Goal: Task Accomplishment & Management: Complete application form

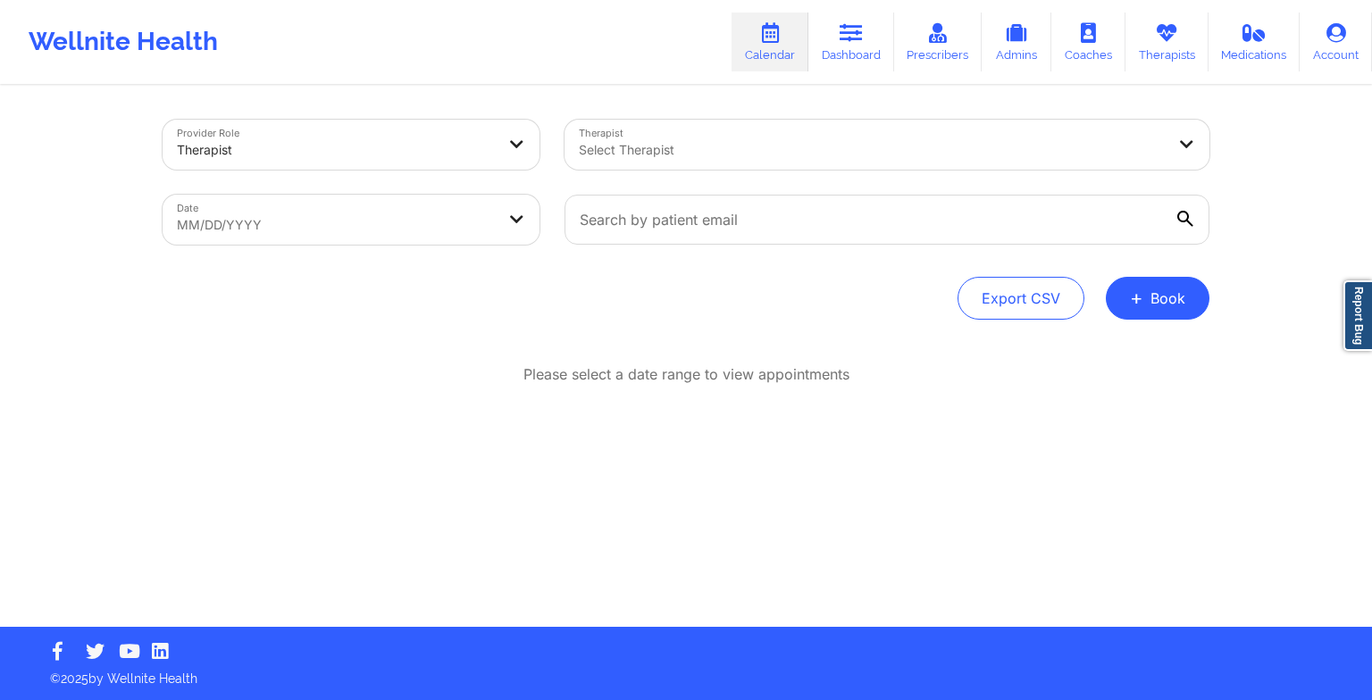
click at [697, 157] on div at bounding box center [872, 149] width 586 height 21
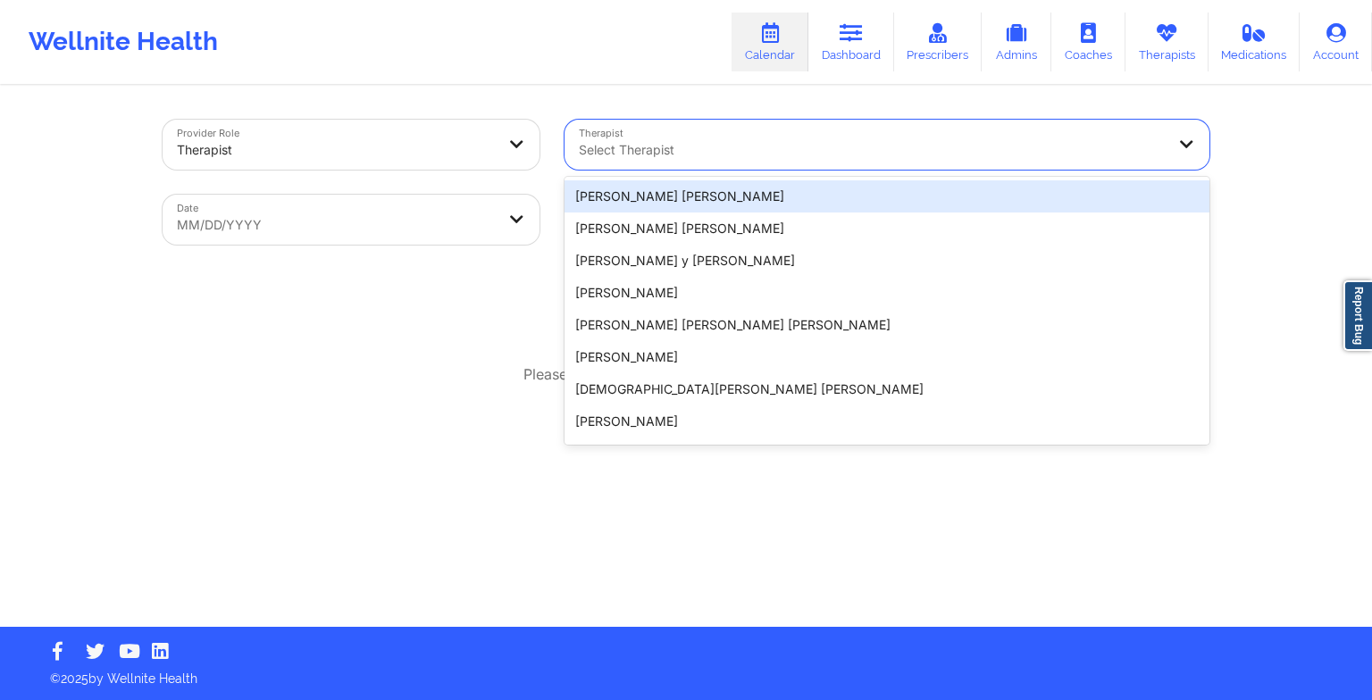
paste input "[PERSON_NAME]"
type input "[PERSON_NAME]"
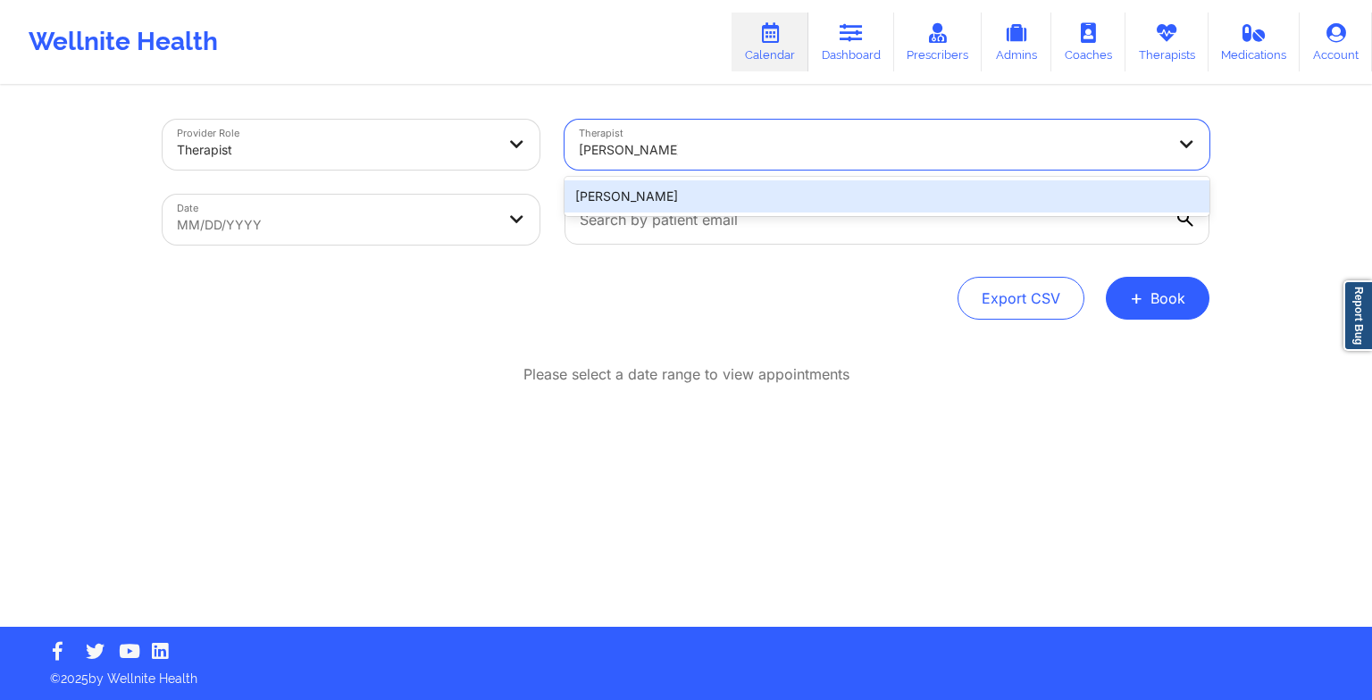
click at [611, 200] on div "[PERSON_NAME]" at bounding box center [886, 196] width 645 height 32
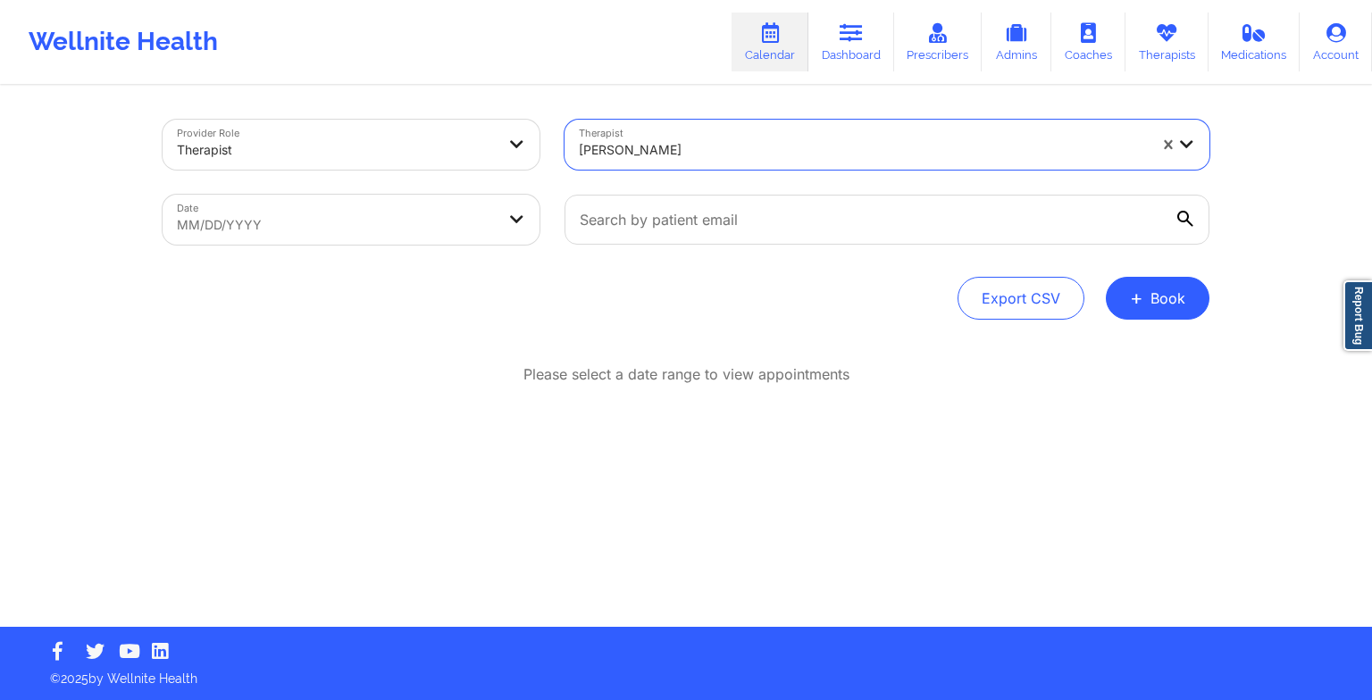
select select "2025-8"
select select "2025-9"
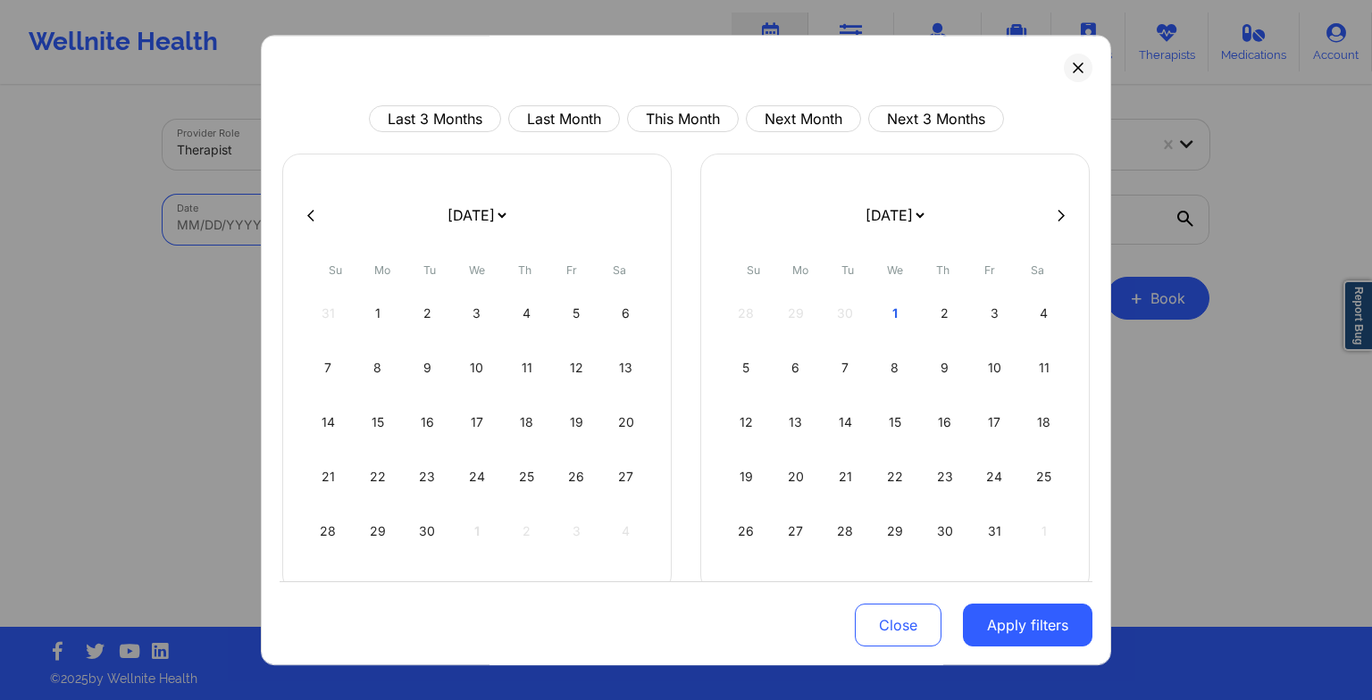
click at [382, 232] on body "Wellnite Health Calendar Dashboard Prescribers Admins Coaches Therapists Medica…" at bounding box center [686, 350] width 1372 height 700
click at [942, 318] on div "2" at bounding box center [945, 313] width 46 height 50
select select "2025-9"
select select "2025-10"
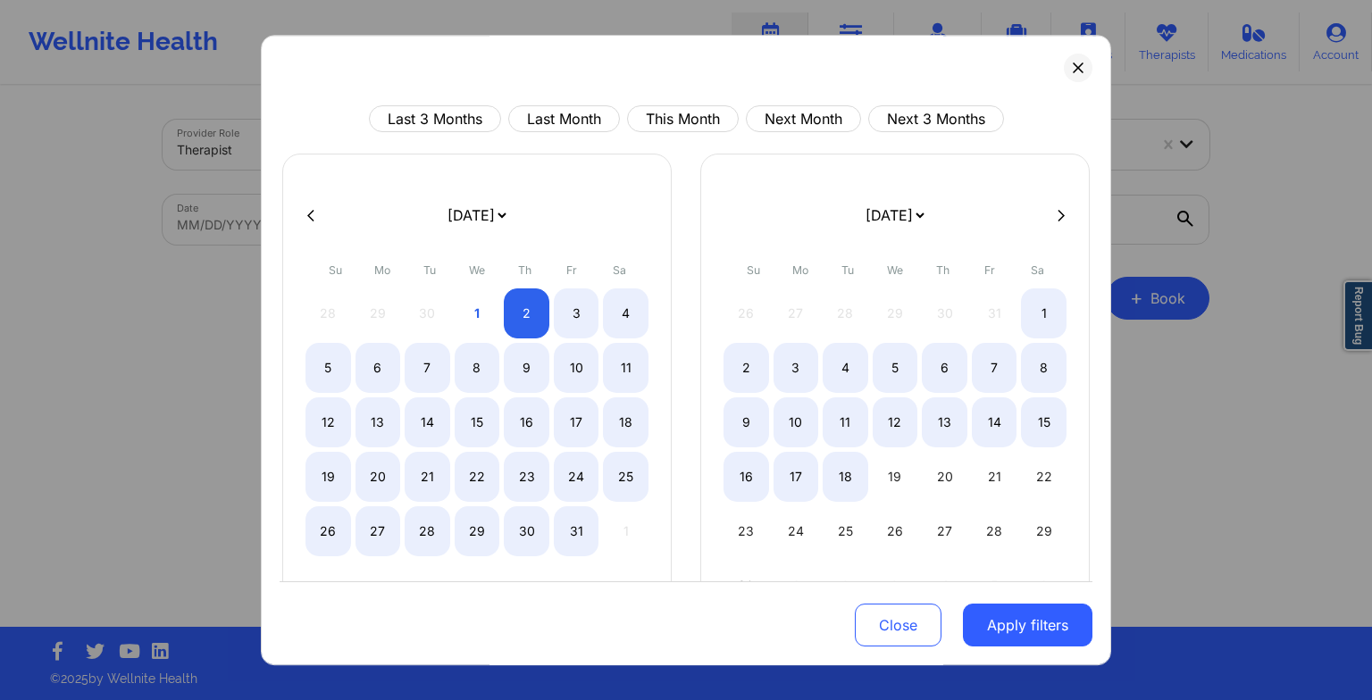
select select "2025-9"
select select "2025-10"
select select "2025-9"
select select "2025-10"
select select "2025-9"
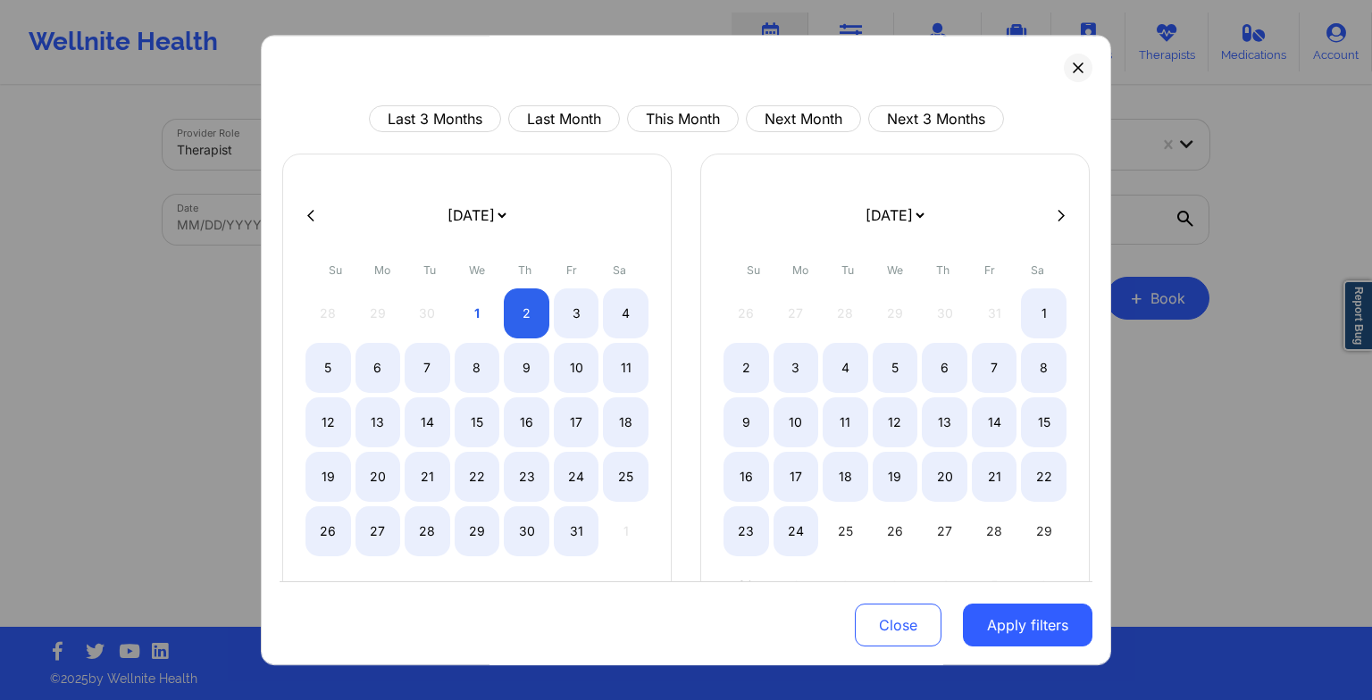
select select "2025-10"
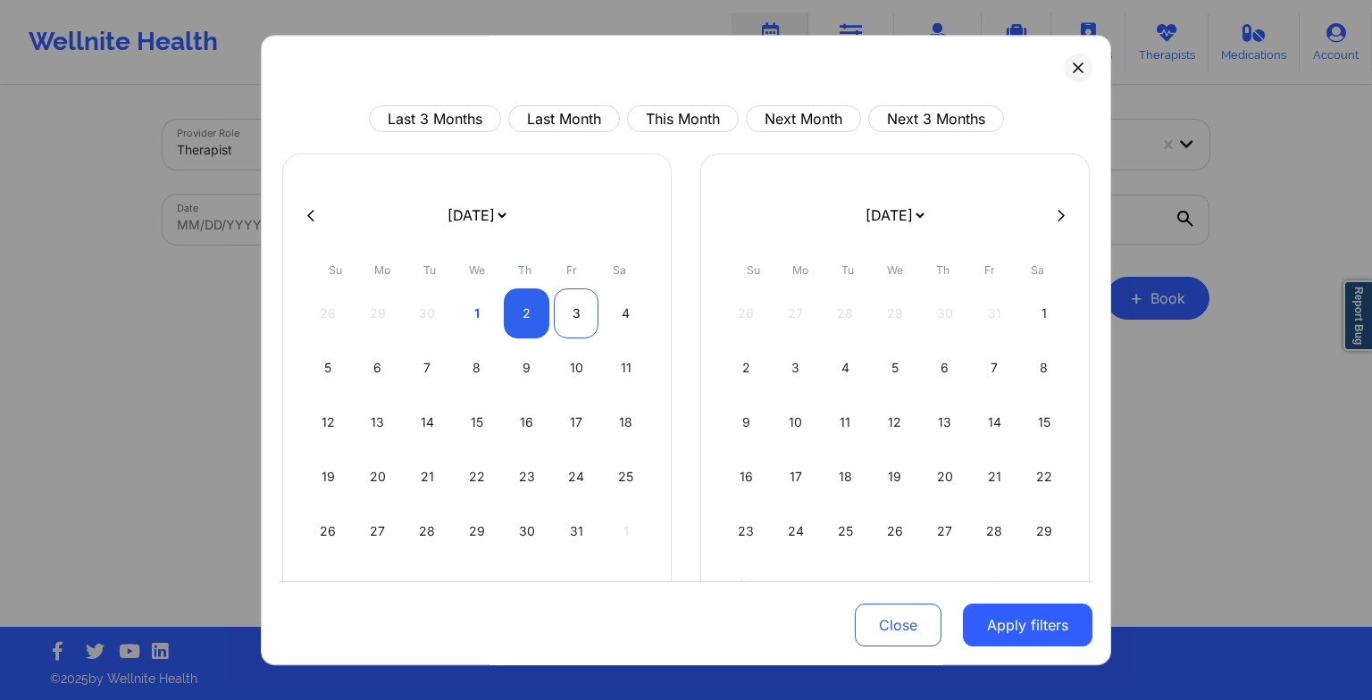
select select "2025-9"
select select "2025-10"
click at [570, 300] on div "3" at bounding box center [577, 313] width 46 height 50
select select "2025-9"
select select "2025-10"
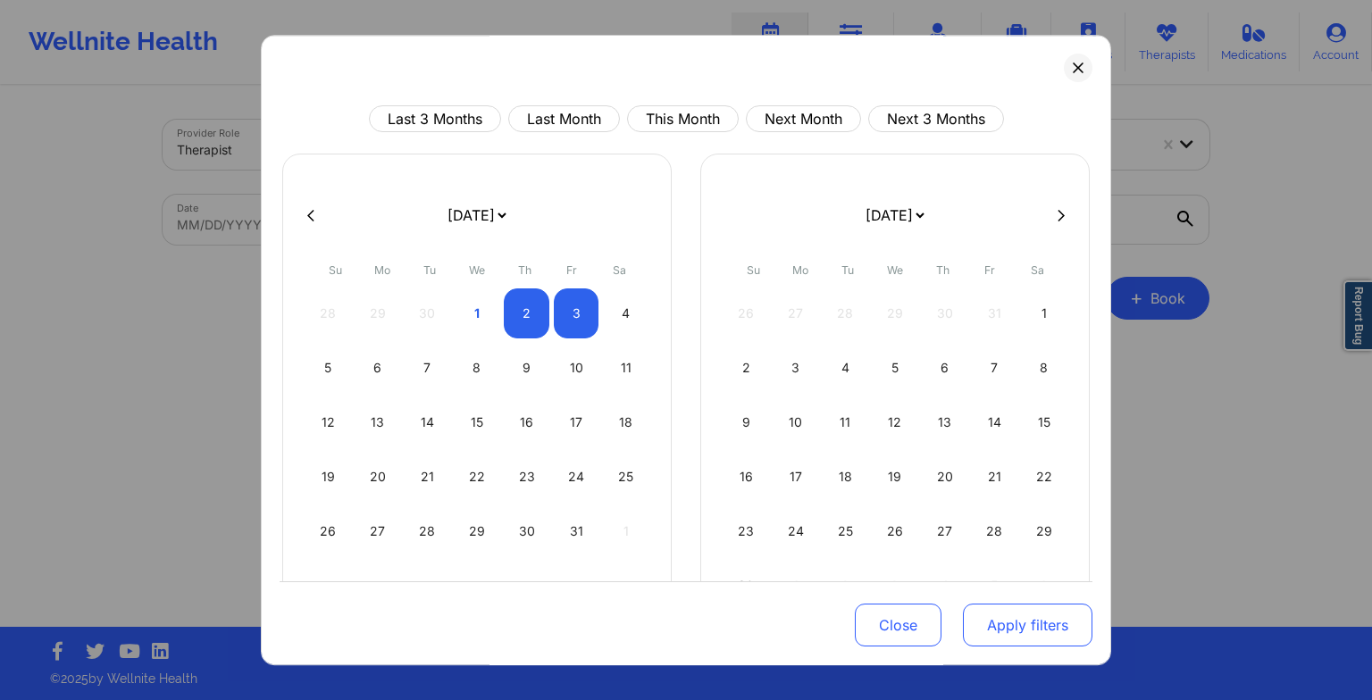
click at [1007, 632] on button "Apply filters" at bounding box center [1028, 625] width 130 height 43
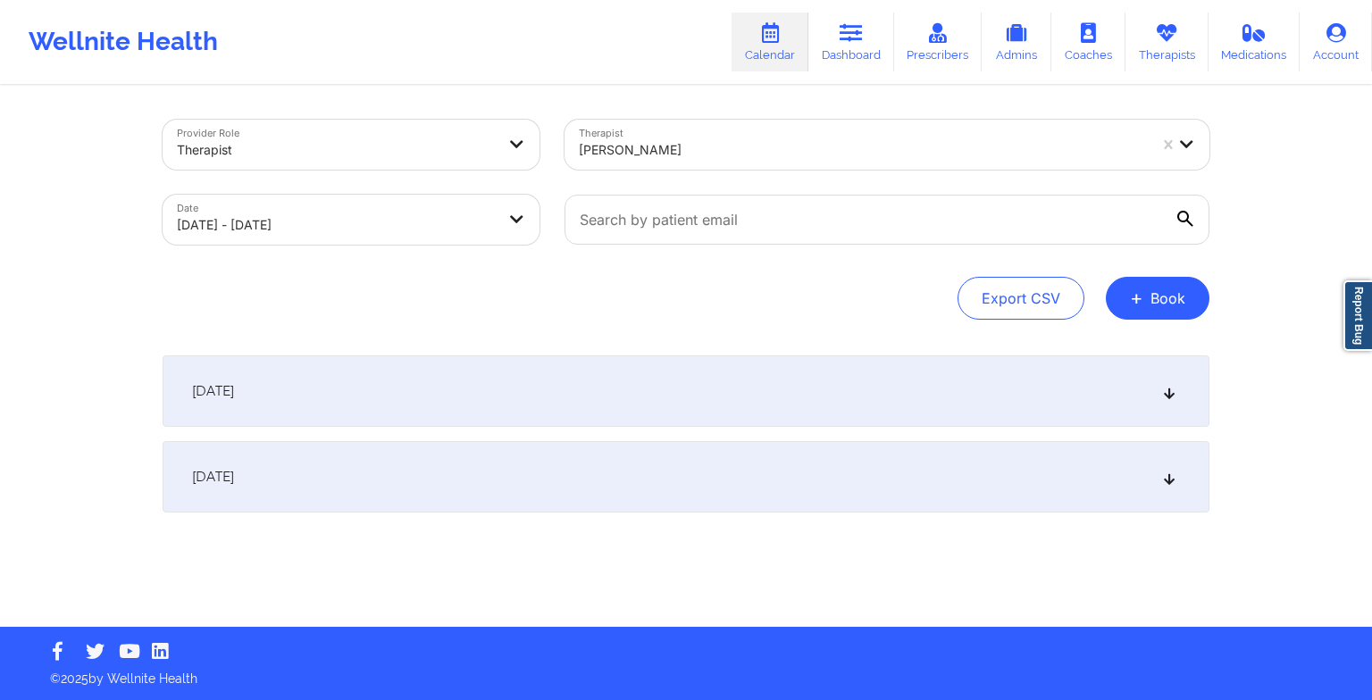
click at [1182, 216] on icon at bounding box center [1185, 219] width 16 height 16
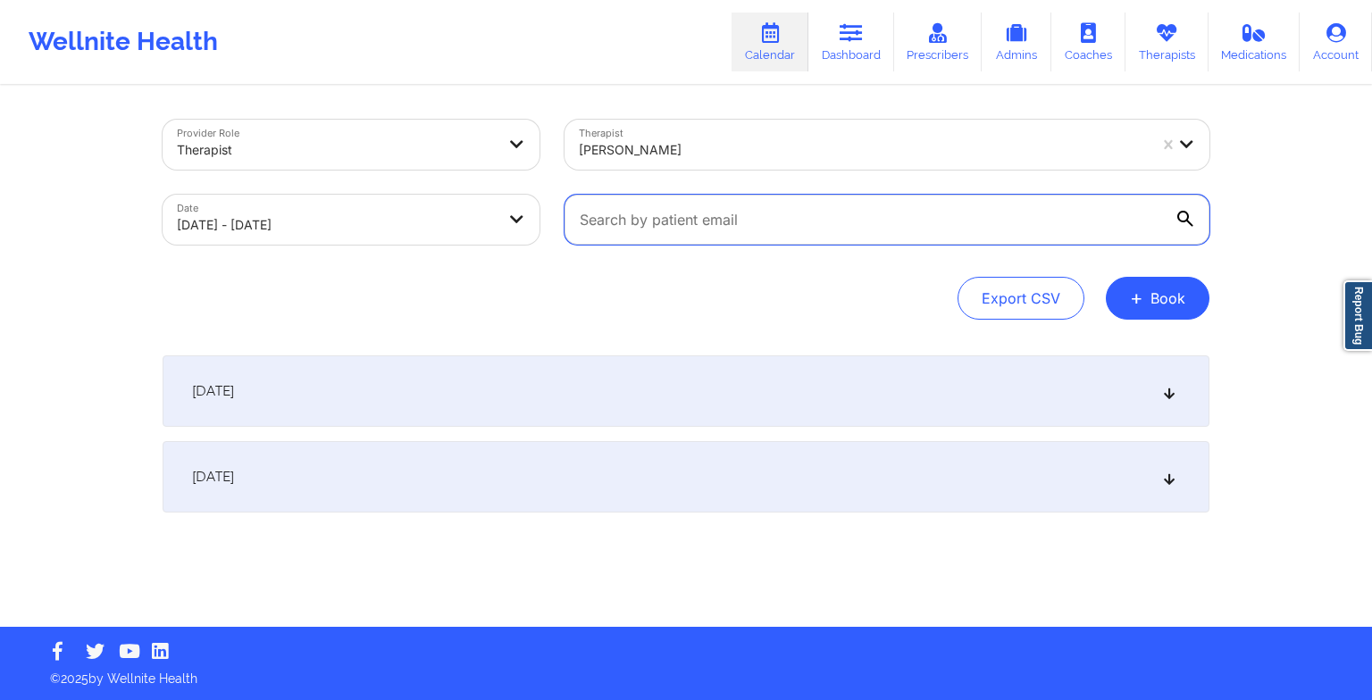
click at [1182, 216] on input "text" at bounding box center [886, 220] width 645 height 50
click at [805, 215] on input "text" at bounding box center [886, 220] width 645 height 50
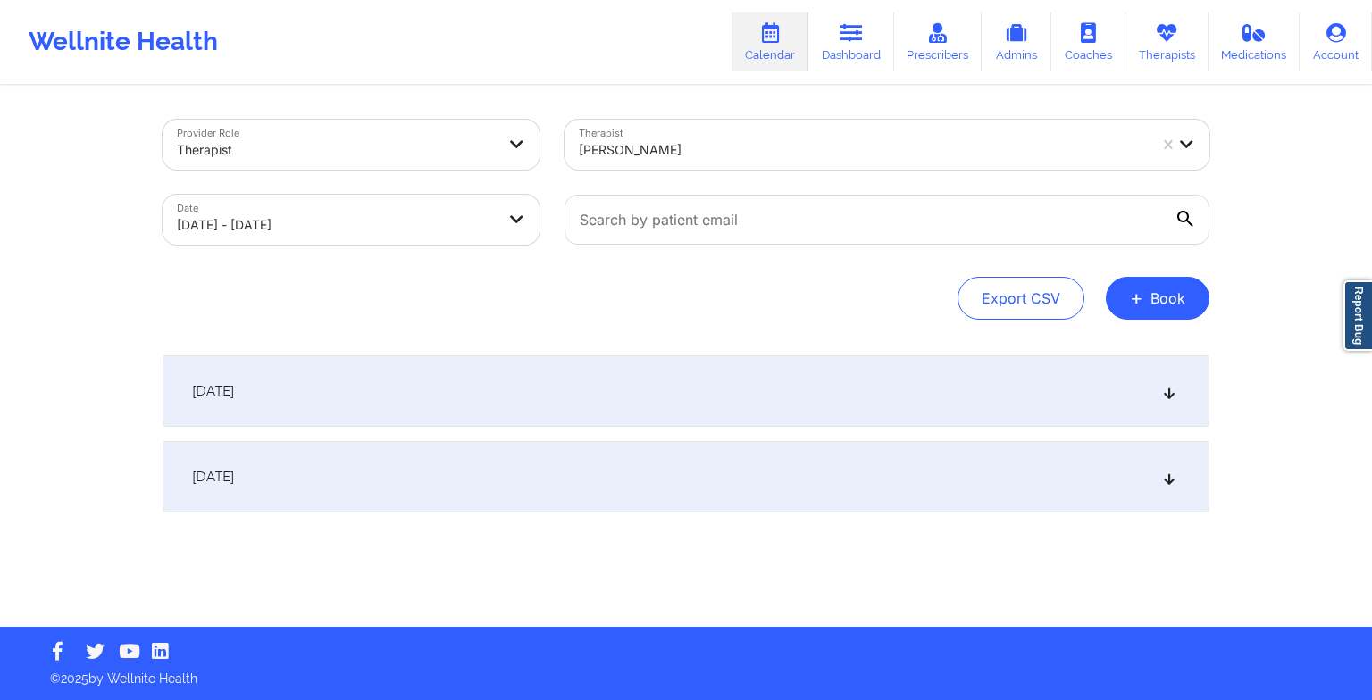
click at [1183, 220] on icon at bounding box center [1185, 219] width 16 height 16
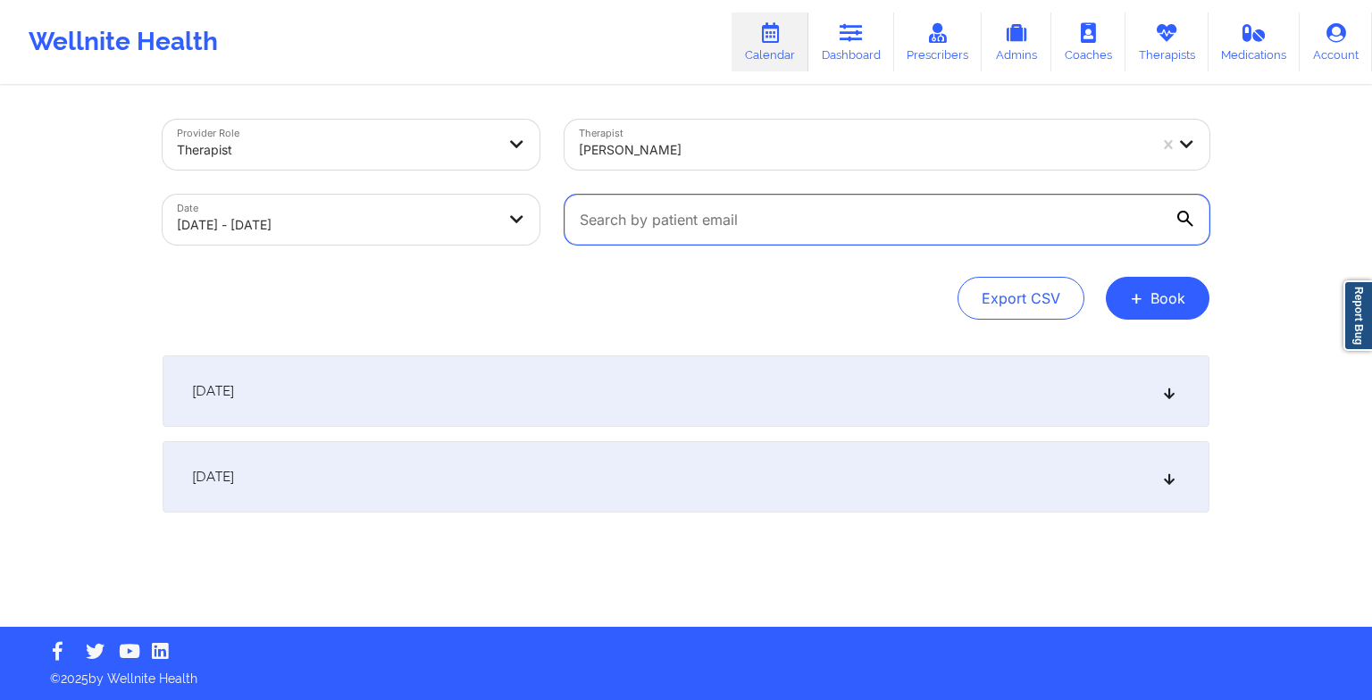
click at [1183, 220] on input "text" at bounding box center [886, 220] width 645 height 50
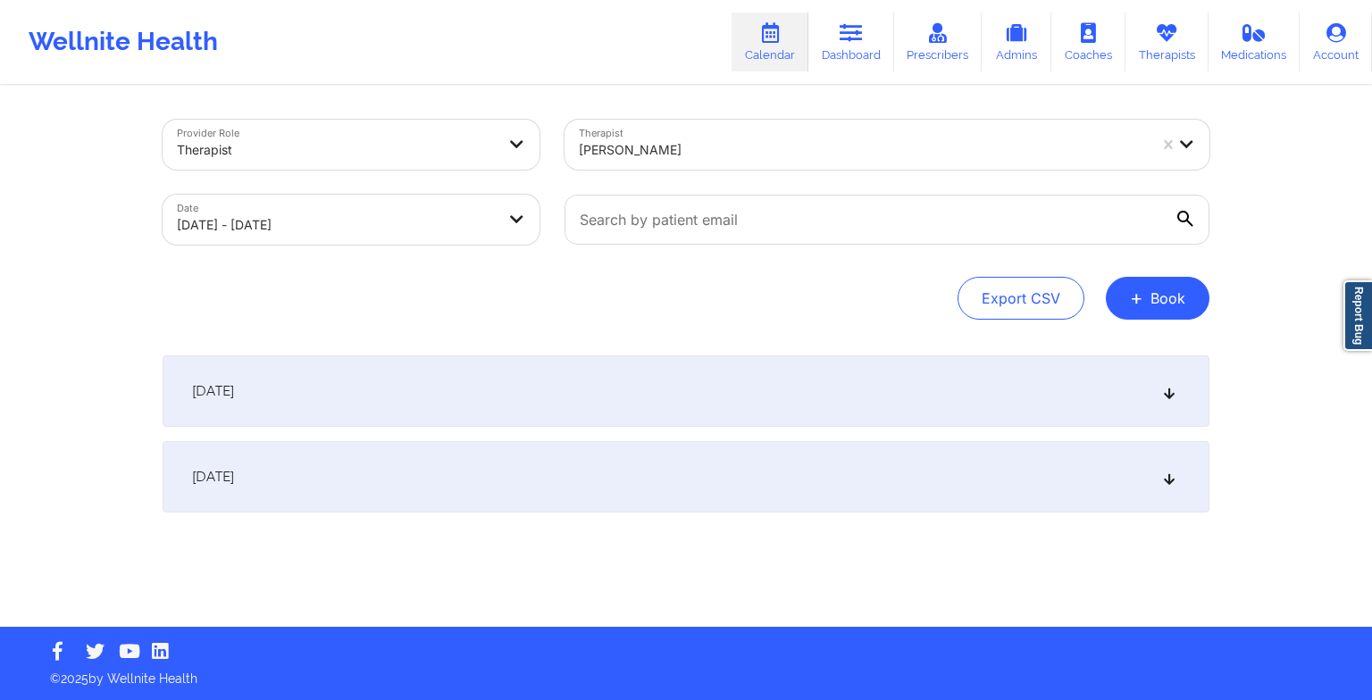
click at [1183, 220] on icon at bounding box center [1185, 219] width 16 height 16
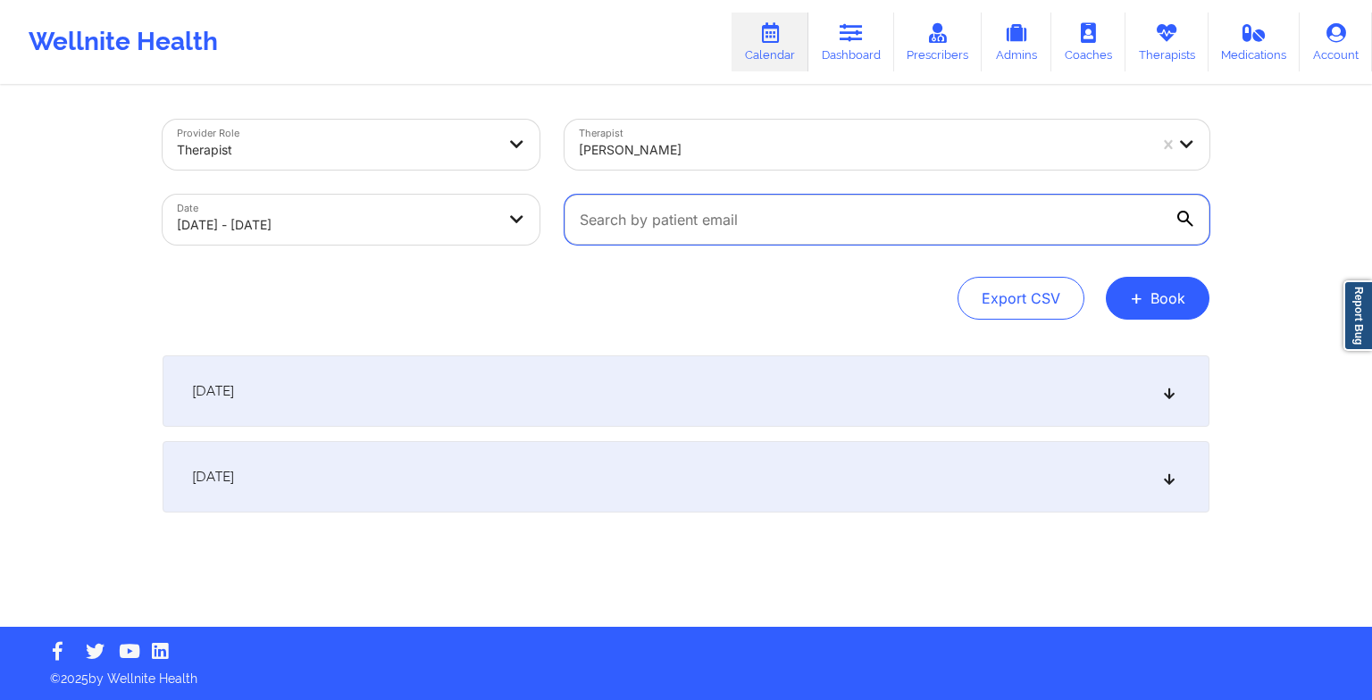
click at [1183, 220] on input "text" at bounding box center [886, 220] width 645 height 50
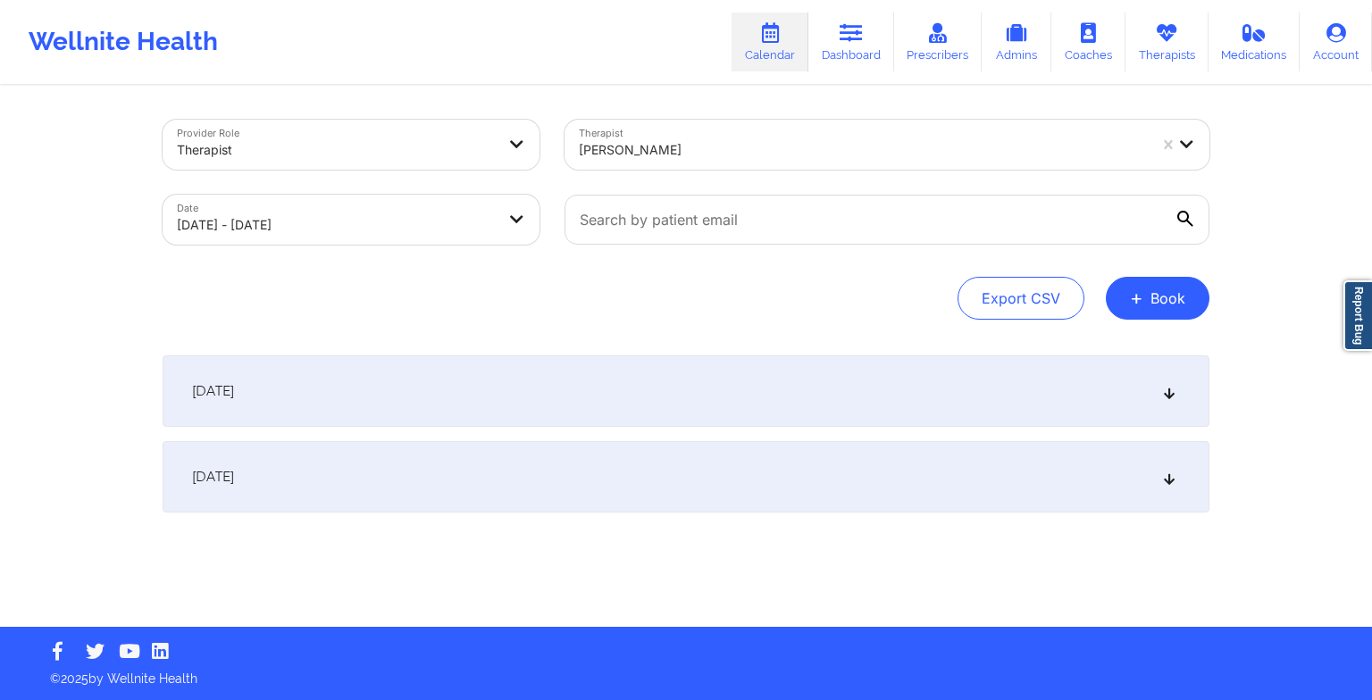
click at [913, 279] on div "Export CSV + Book" at bounding box center [686, 298] width 1047 height 43
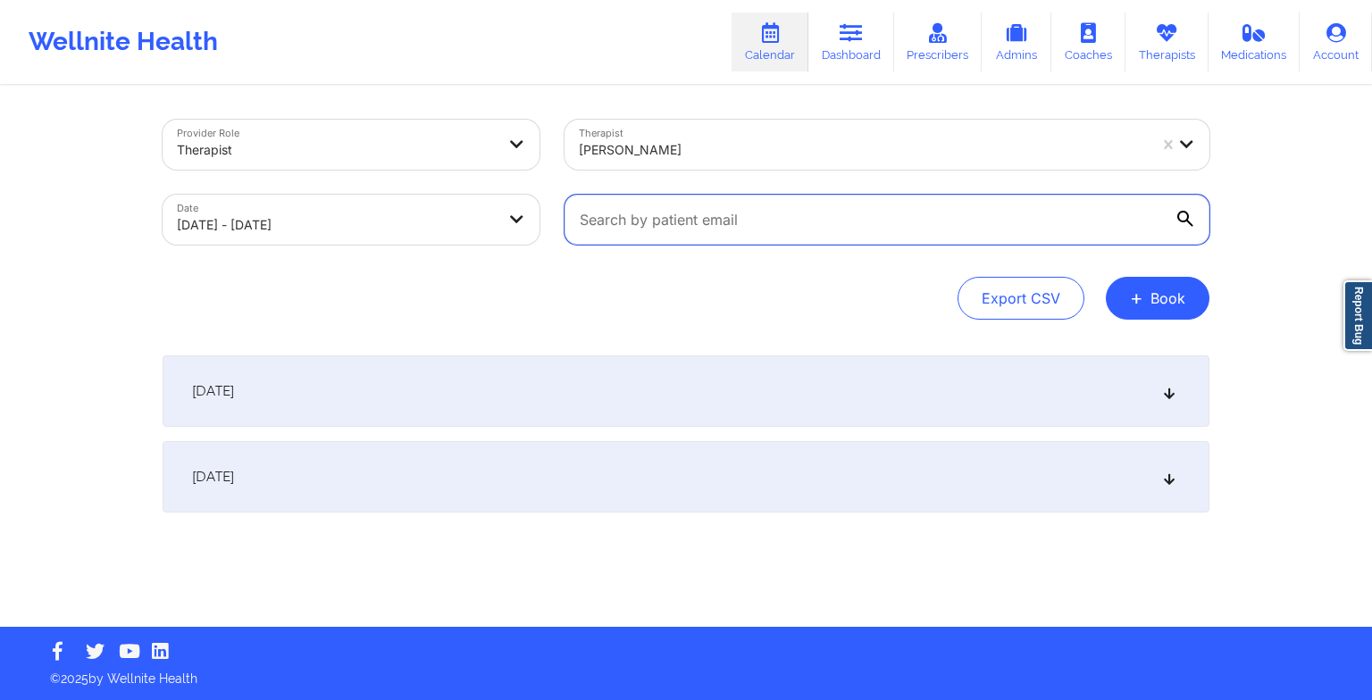
click at [800, 204] on input "text" at bounding box center [886, 220] width 645 height 50
click at [712, 216] on input "text" at bounding box center [886, 220] width 645 height 50
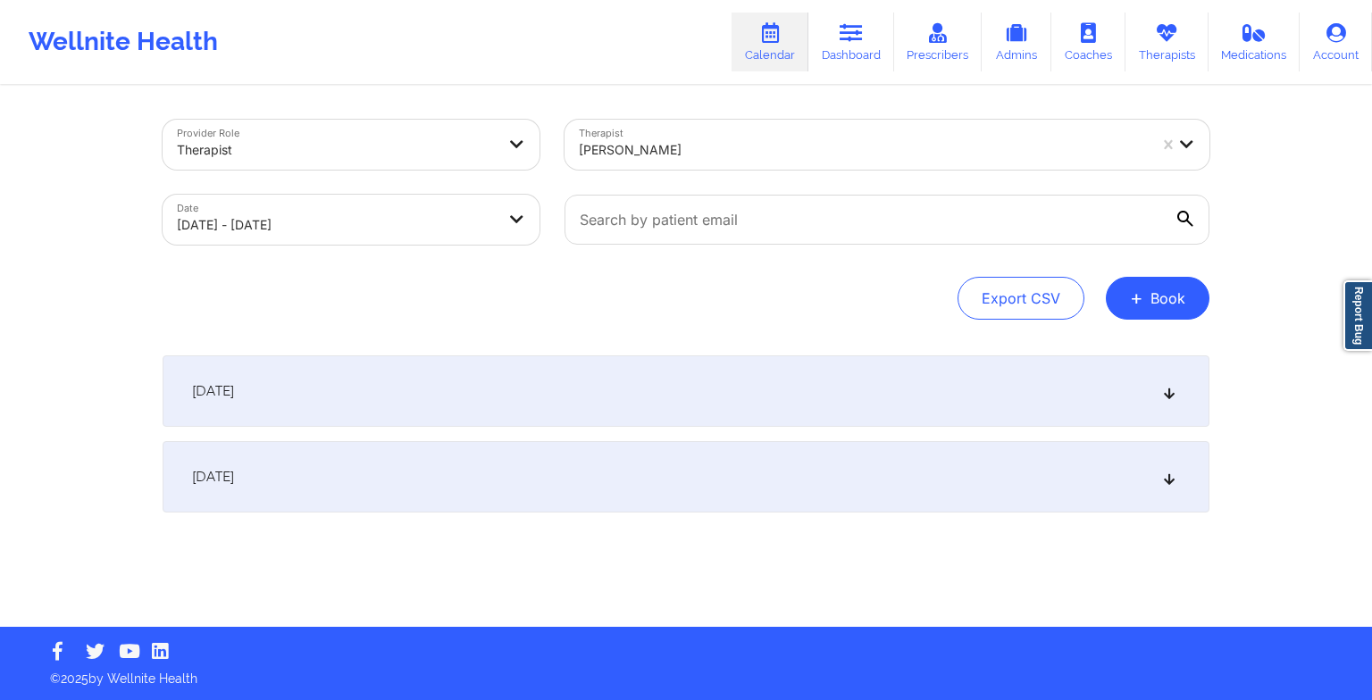
click at [1183, 216] on icon at bounding box center [1185, 219] width 16 height 16
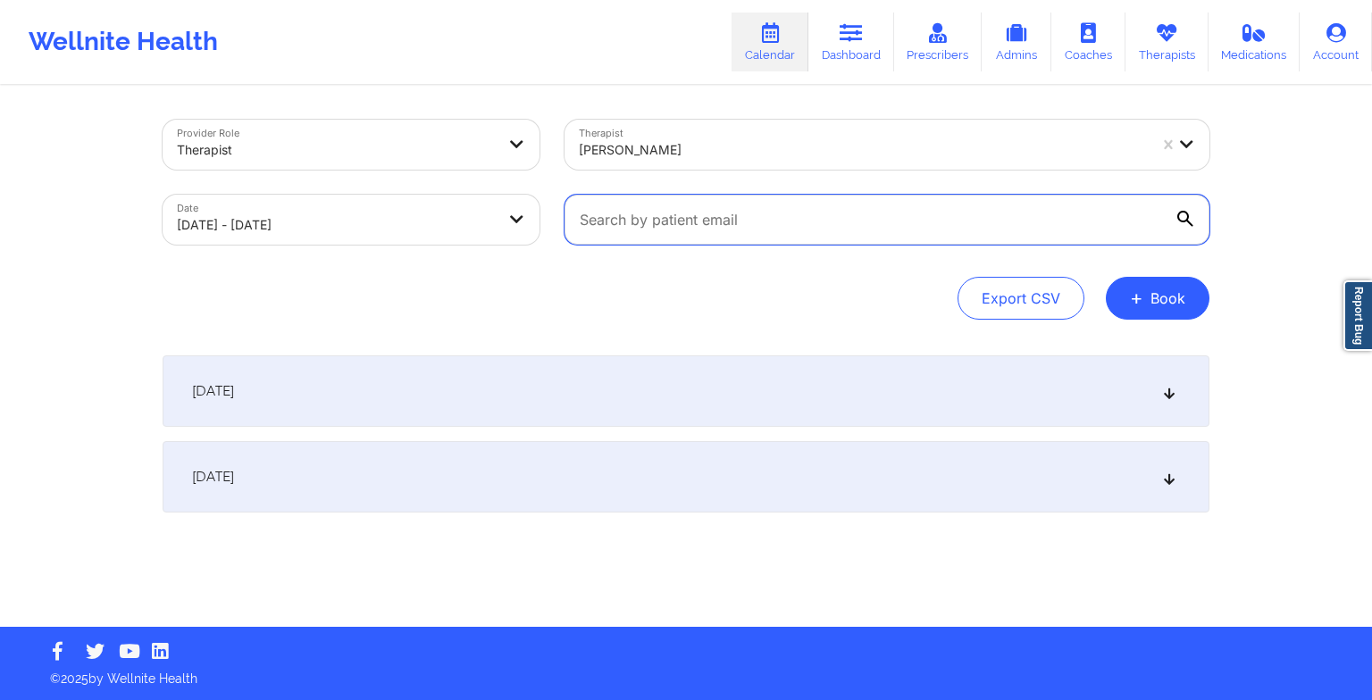
click at [1183, 216] on input "text" at bounding box center [886, 220] width 645 height 50
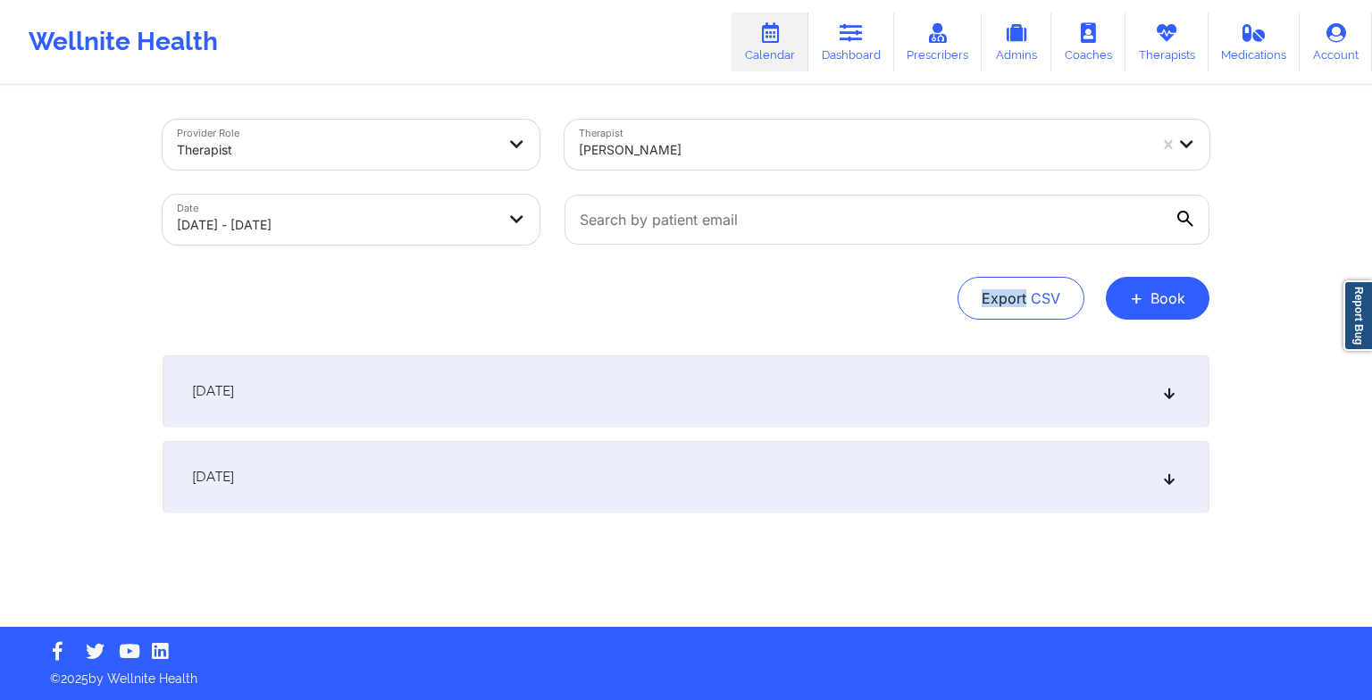
click at [1183, 216] on icon at bounding box center [1185, 219] width 16 height 16
click at [1183, 216] on input "text" at bounding box center [886, 220] width 645 height 50
click at [1183, 216] on icon at bounding box center [1185, 219] width 16 height 16
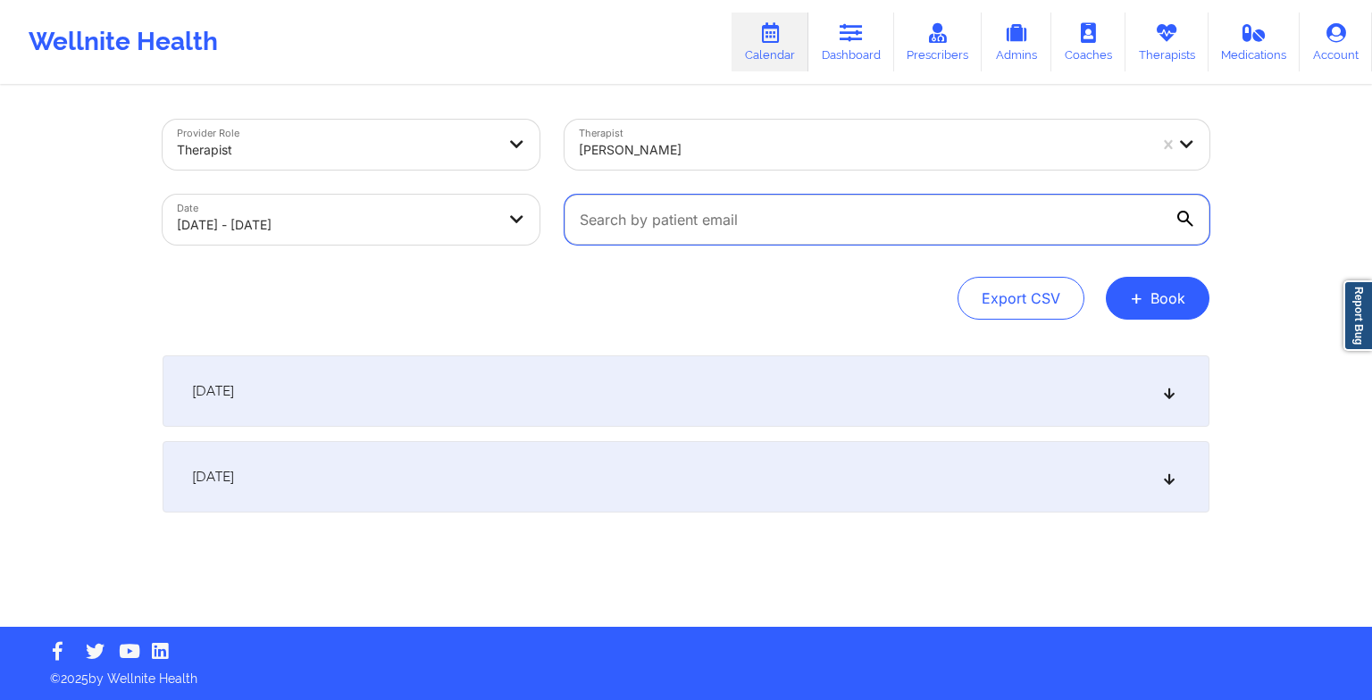
click at [1183, 216] on input "text" at bounding box center [886, 220] width 645 height 50
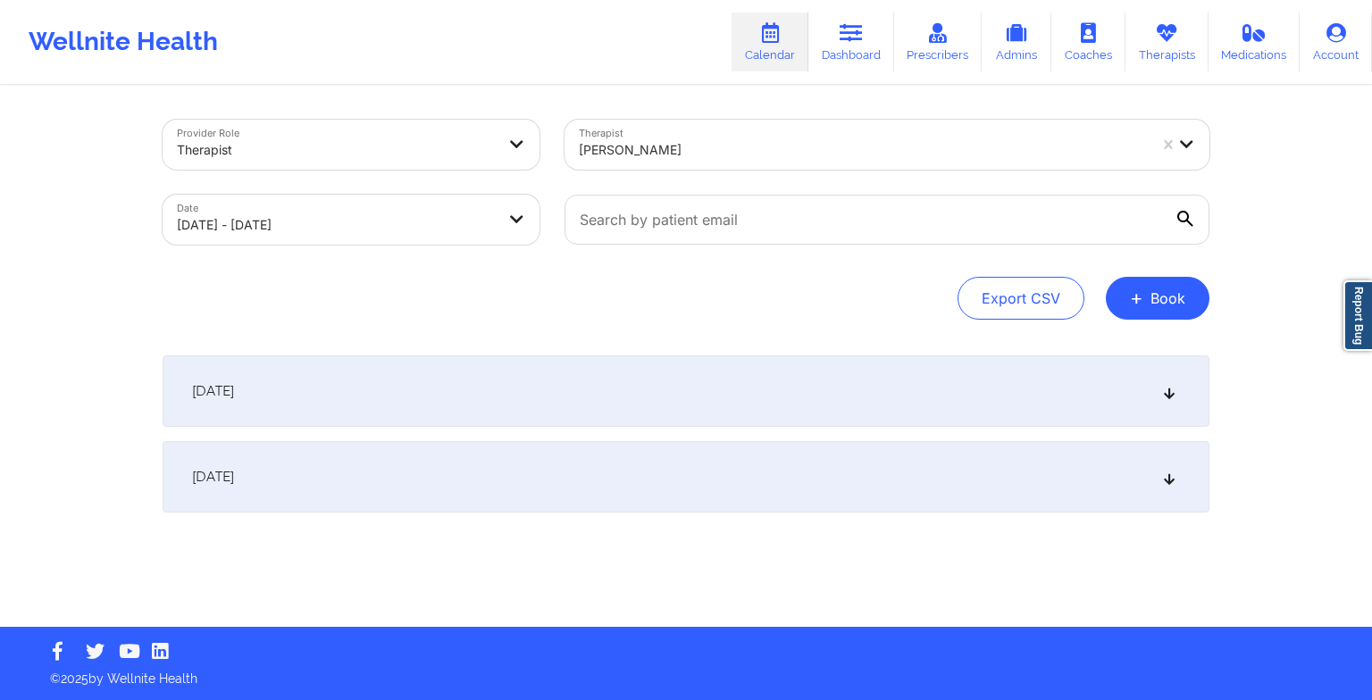
click at [532, 383] on div "[DATE]" at bounding box center [686, 390] width 1047 height 71
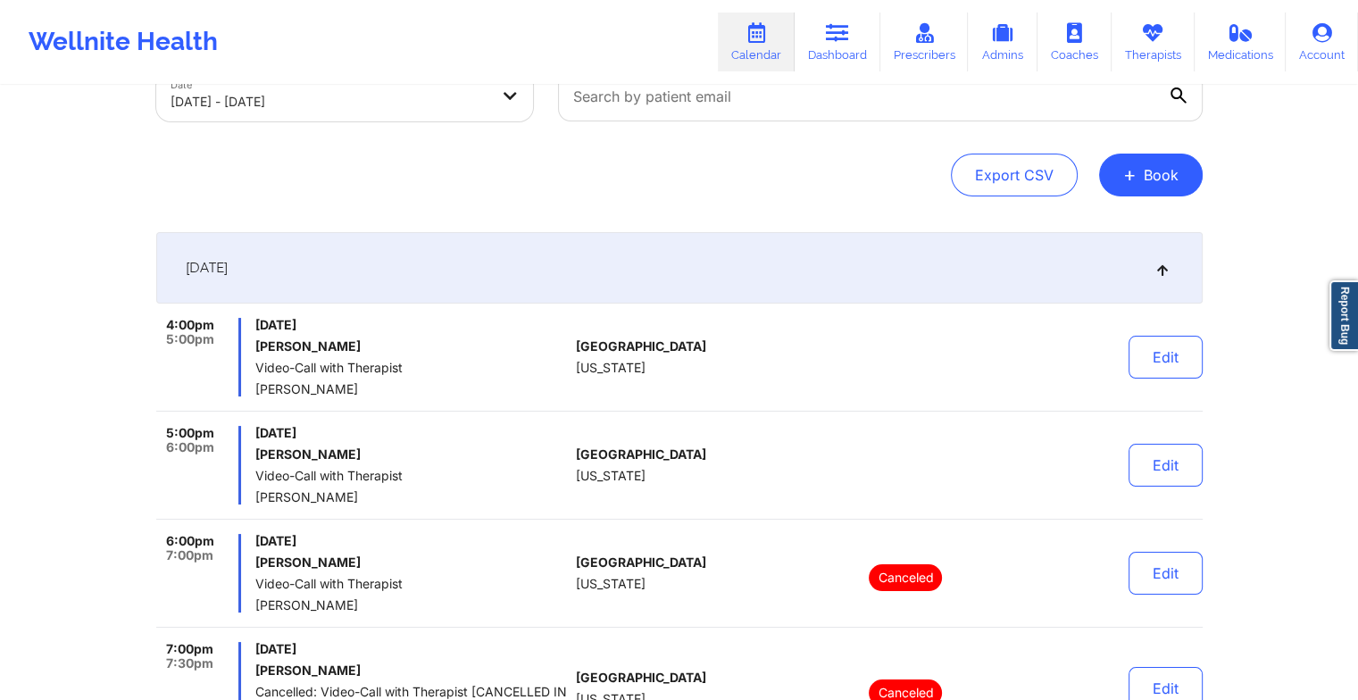
scroll to position [121, 0]
click at [424, 259] on div "[DATE]" at bounding box center [679, 269] width 1047 height 71
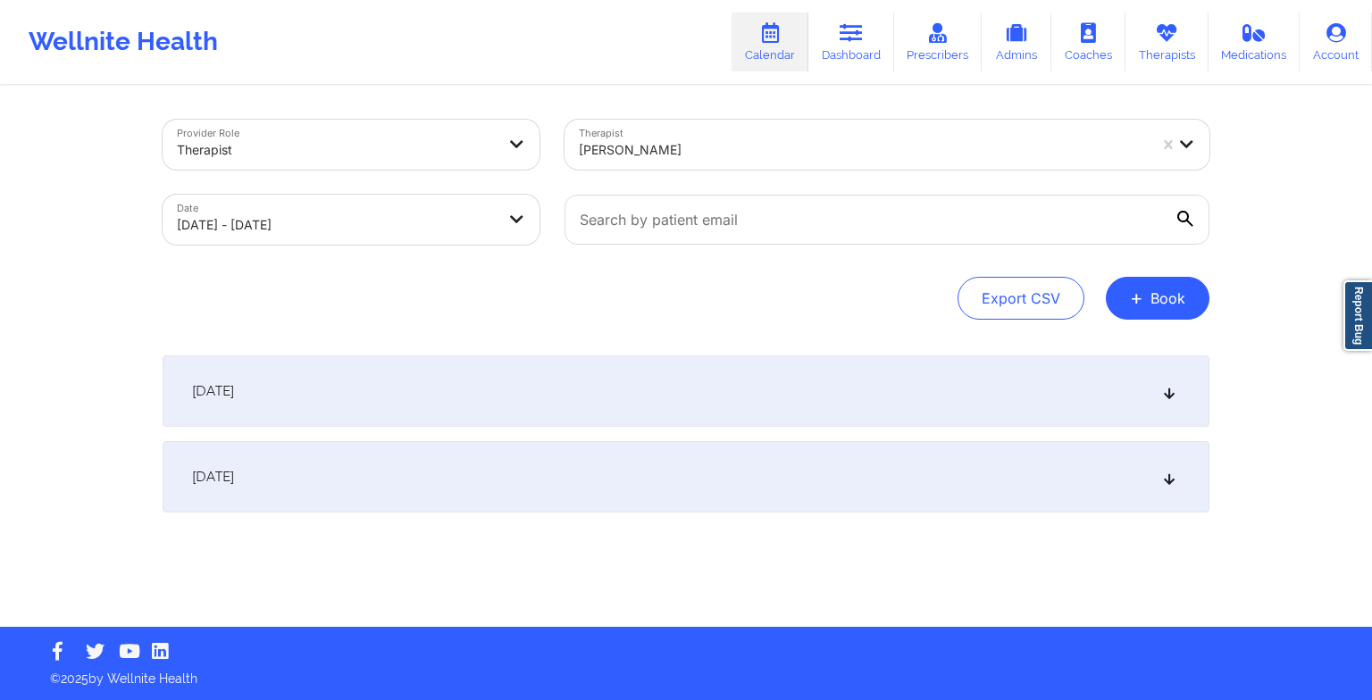
click at [390, 506] on div "[DATE]" at bounding box center [686, 476] width 1047 height 71
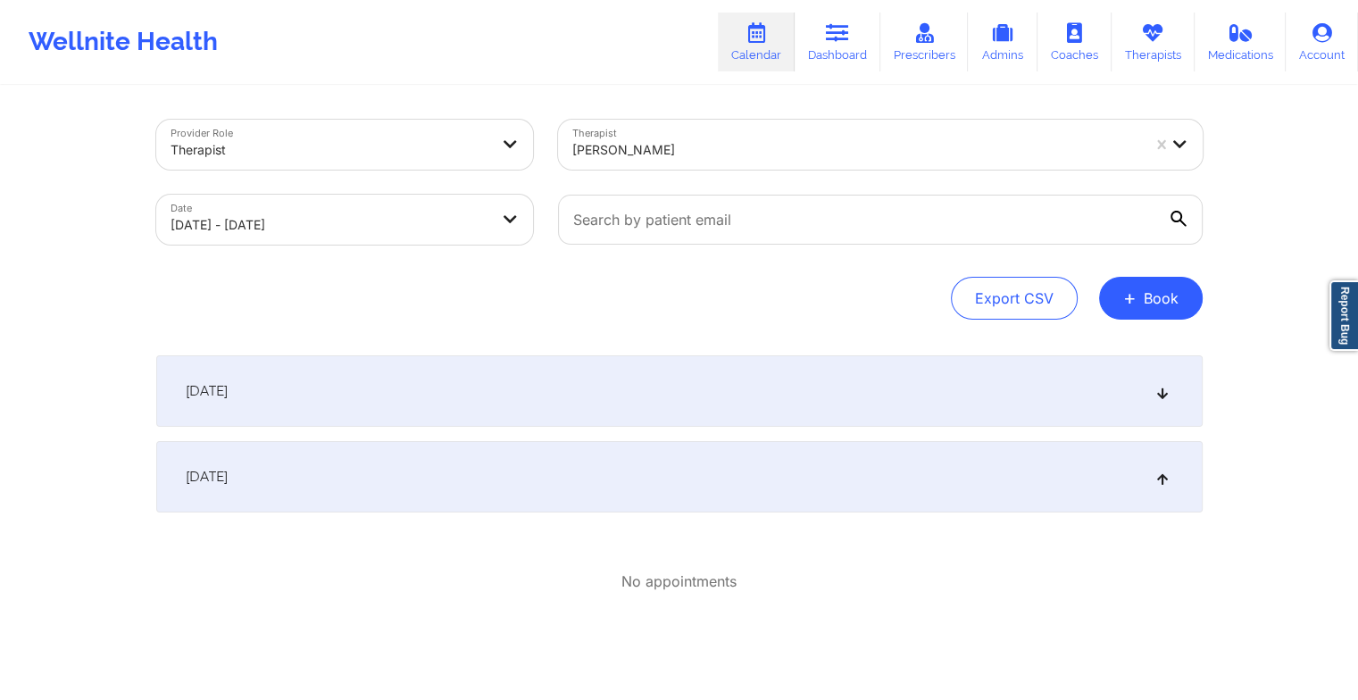
click at [649, 484] on div "[DATE]" at bounding box center [679, 476] width 1047 height 71
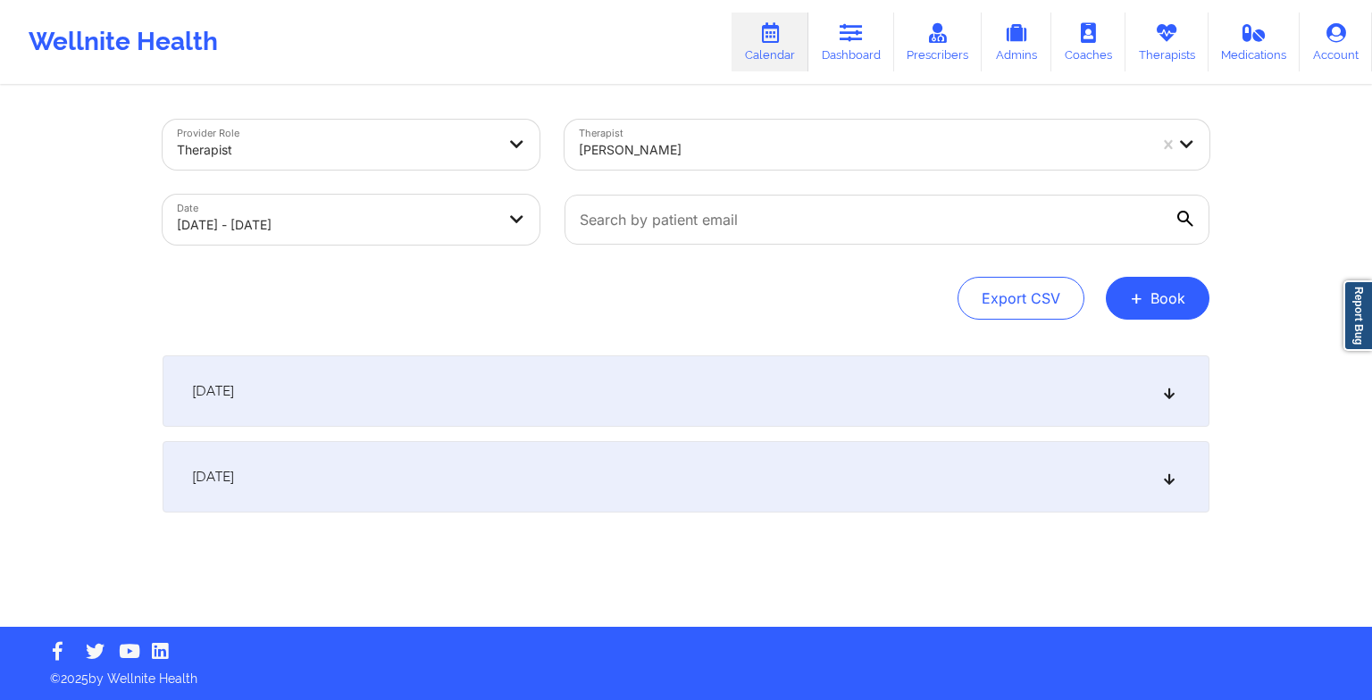
click at [623, 428] on div "[DATE] 4:00pm 5:00pm [DATE] [PERSON_NAME] Video-Call with Therapist [PERSON_NAM…" at bounding box center [686, 433] width 1047 height 157
click at [598, 417] on div "[DATE]" at bounding box center [686, 390] width 1047 height 71
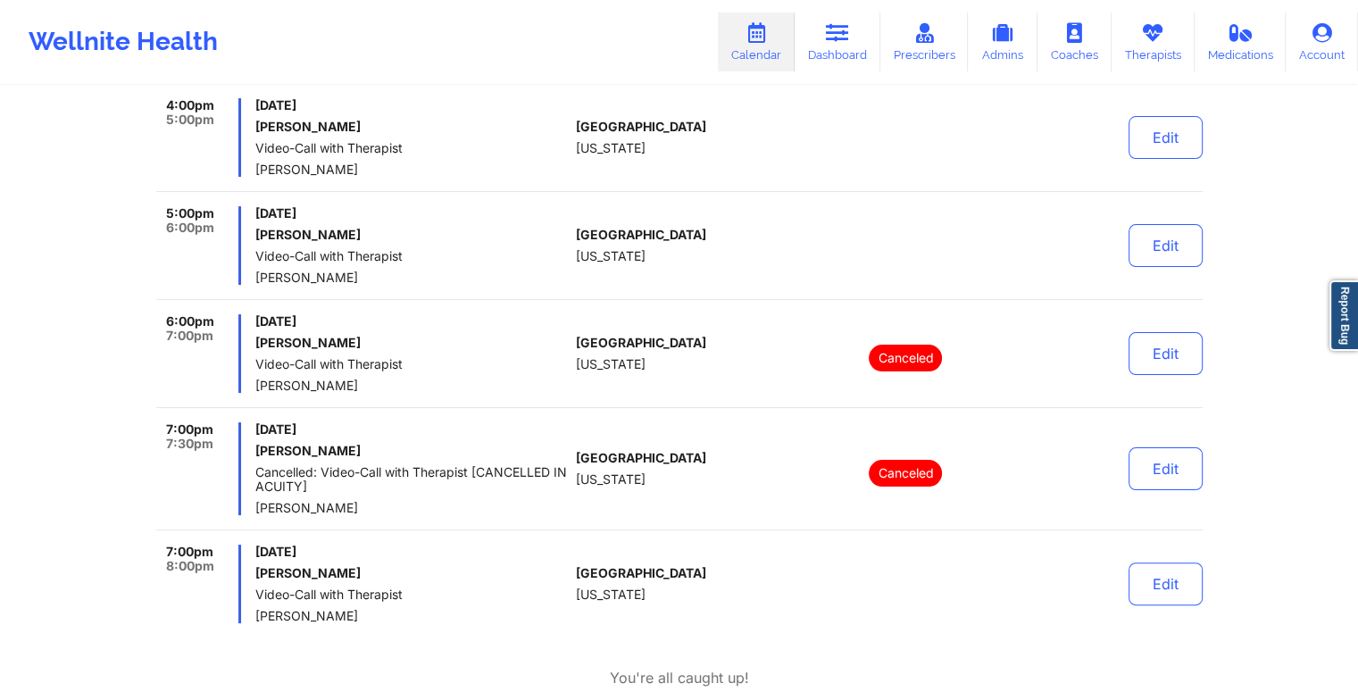
scroll to position [345, 0]
drag, startPoint x: 160, startPoint y: 536, endPoint x: 220, endPoint y: 573, distance: 70.6
click at [220, 573] on div "4:00pm 5:00pm [DATE] [PERSON_NAME] Video-Call with Therapist [PERSON_NAME] [GEO…" at bounding box center [679, 358] width 1047 height 525
drag, startPoint x: 220, startPoint y: 573, endPoint x: 200, endPoint y: 559, distance: 24.3
copy div "7:00pm 8:00pm"
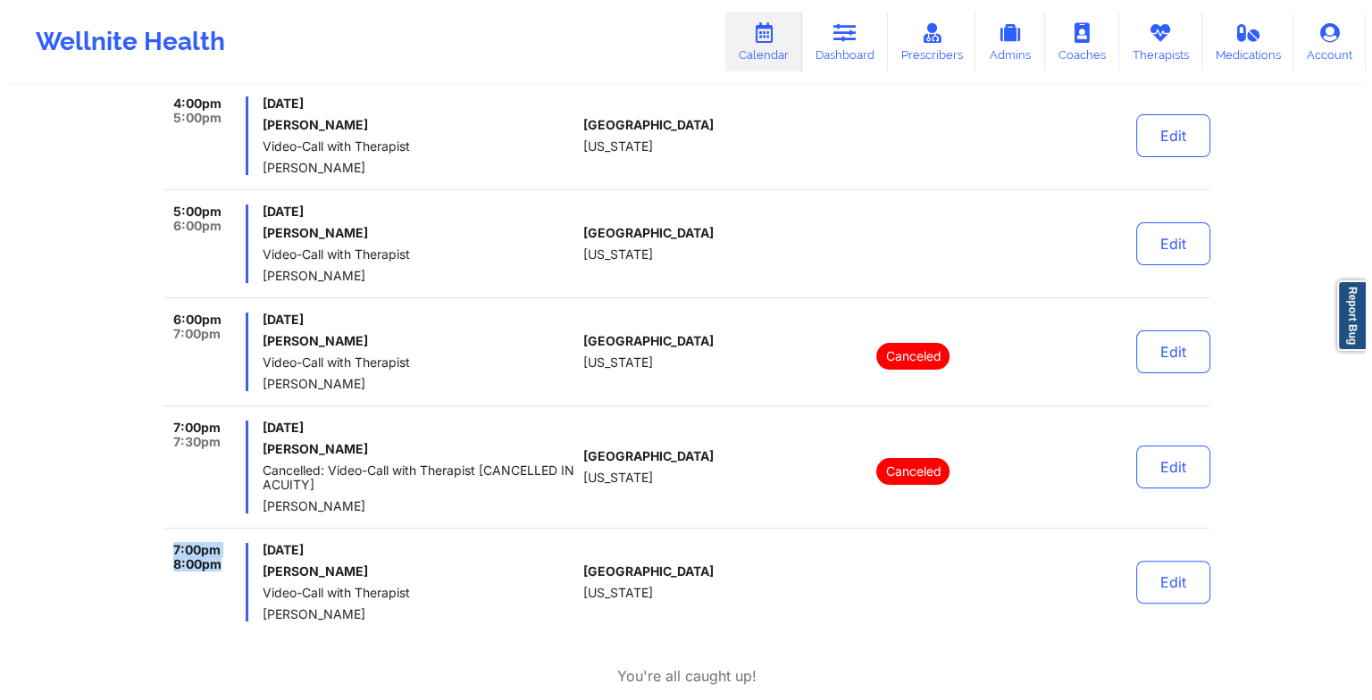
scroll to position [0, 0]
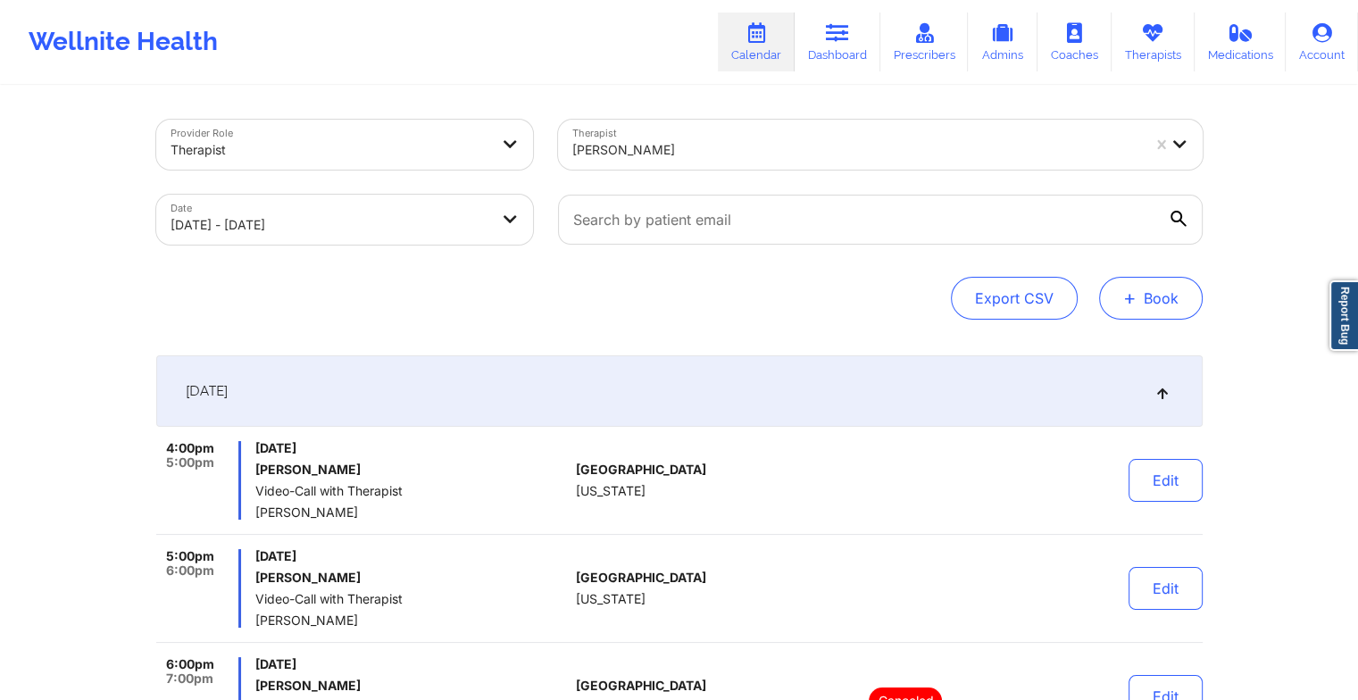
click at [1179, 308] on button "+ Book" at bounding box center [1151, 298] width 104 height 43
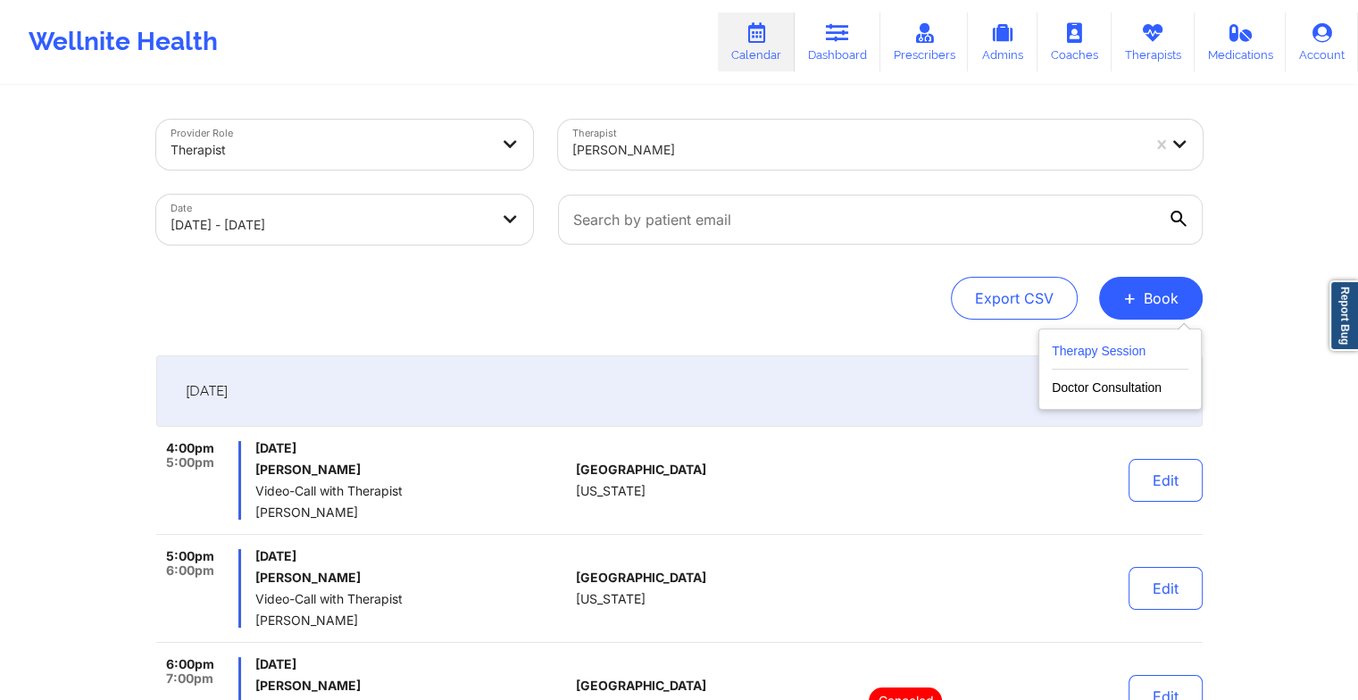
click at [1138, 348] on button "Therapy Session" at bounding box center [1120, 354] width 137 height 29
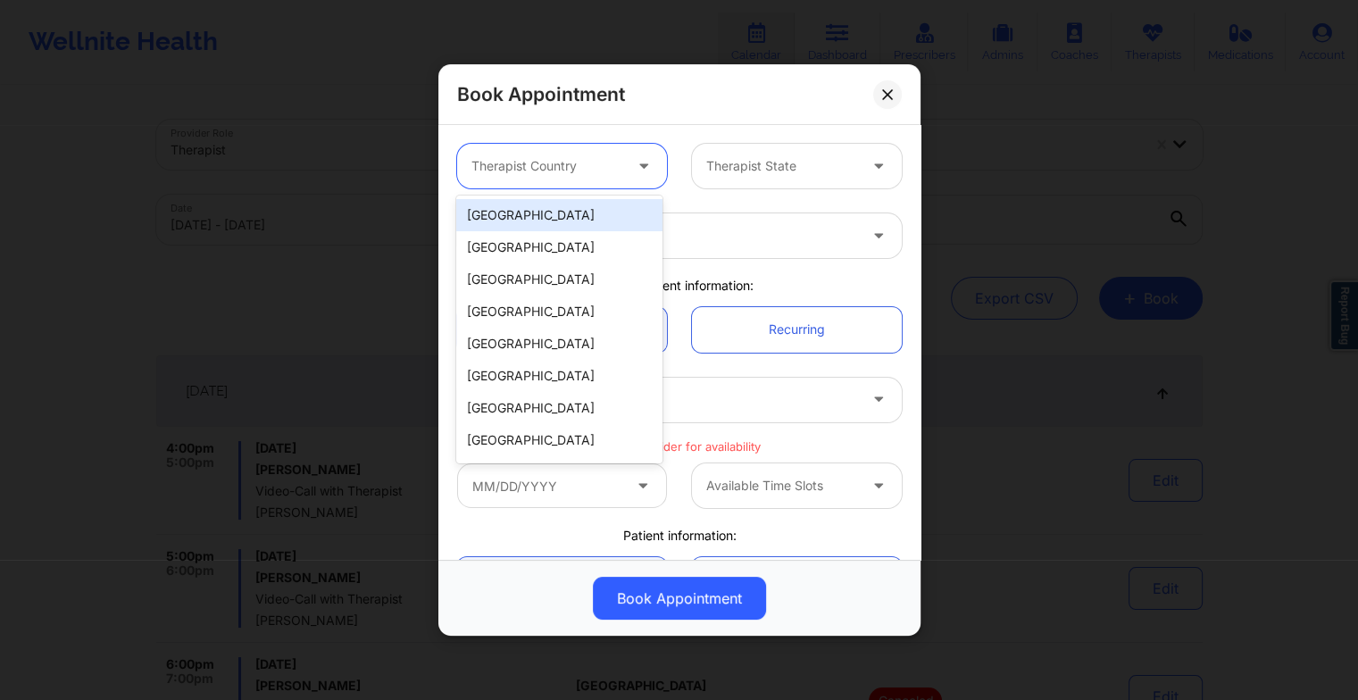
click at [607, 165] on div at bounding box center [547, 165] width 151 height 21
click at [572, 218] on div "[GEOGRAPHIC_DATA]" at bounding box center [558, 215] width 205 height 32
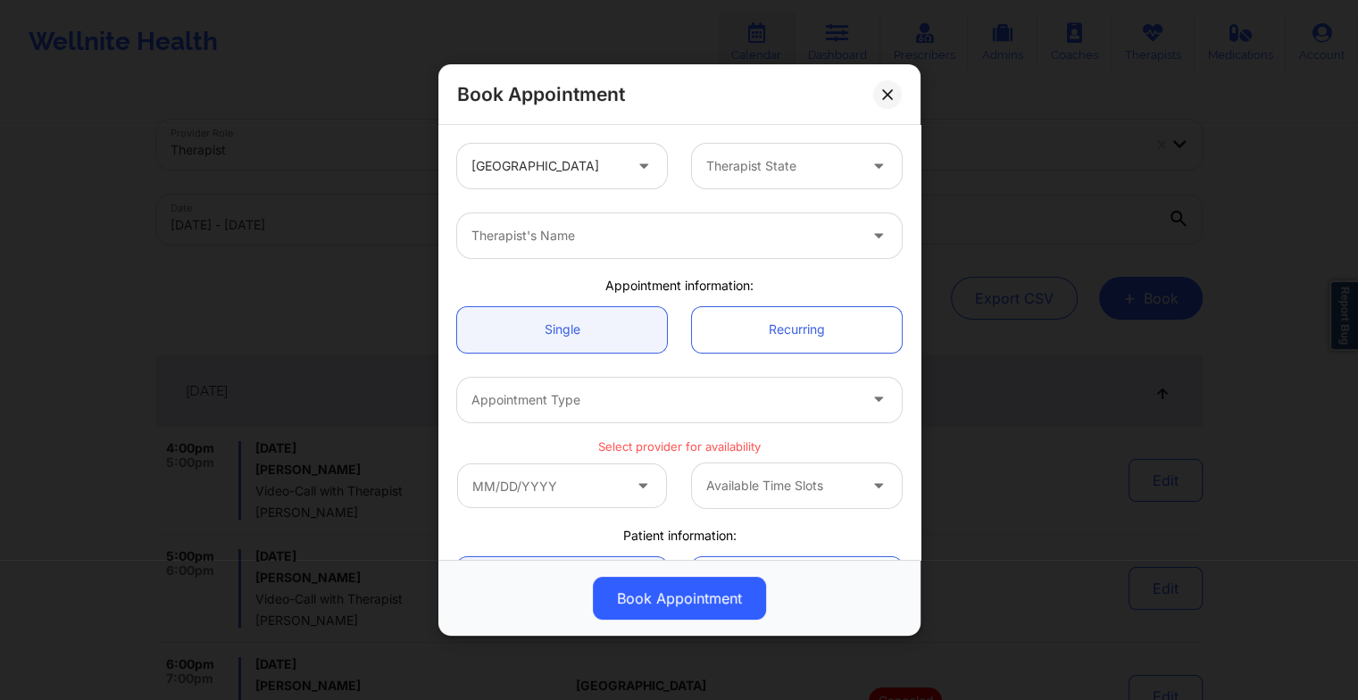
click at [1196, 82] on div "Book Appointment [GEOGRAPHIC_DATA] Therapist State Therapist's Name Appointment…" at bounding box center [679, 350] width 1358 height 700
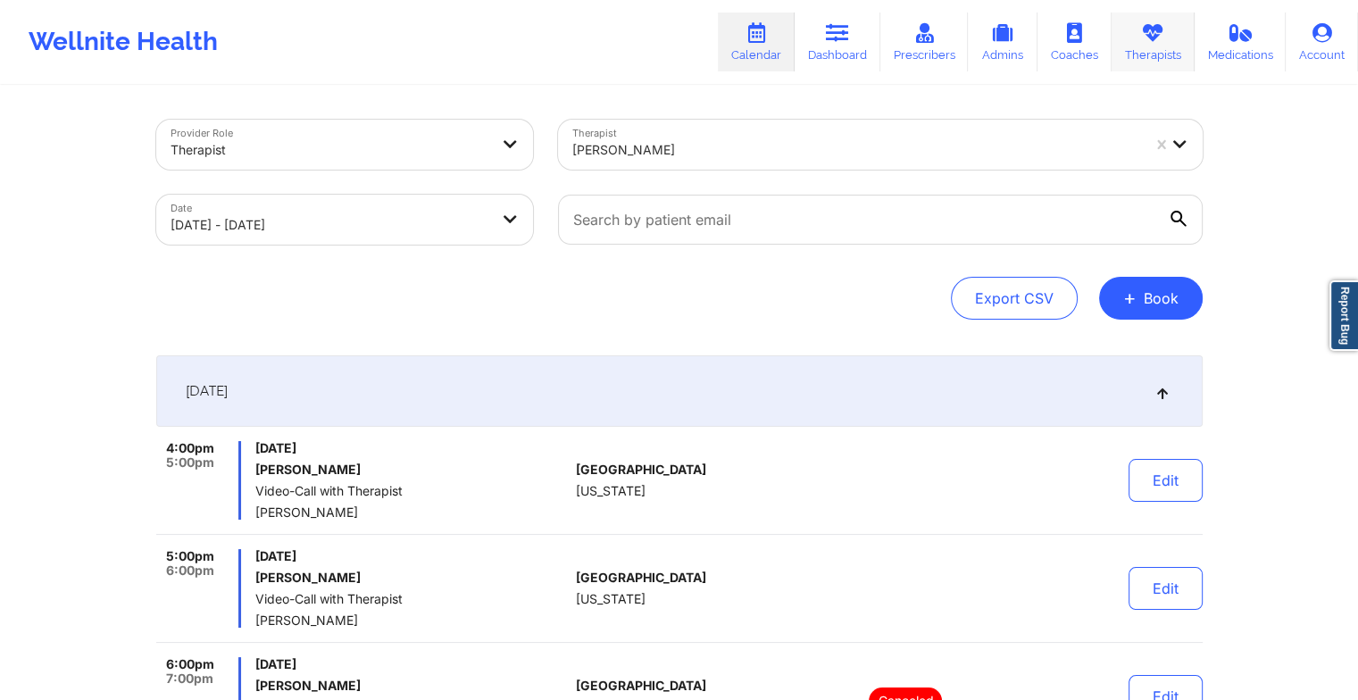
click at [1190, 27] on link "Therapists" at bounding box center [1153, 42] width 83 height 59
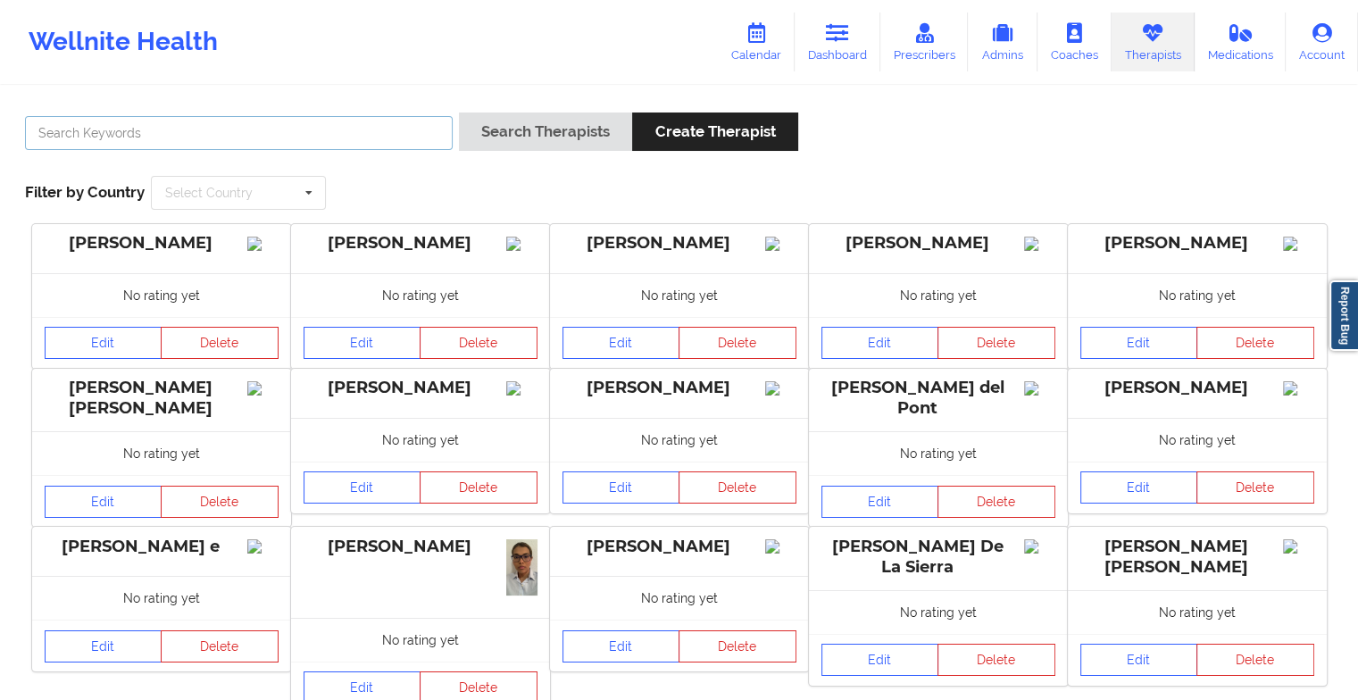
click at [278, 131] on input "text" at bounding box center [239, 133] width 428 height 34
paste input "[PERSON_NAME]"
type input "[PERSON_NAME]"
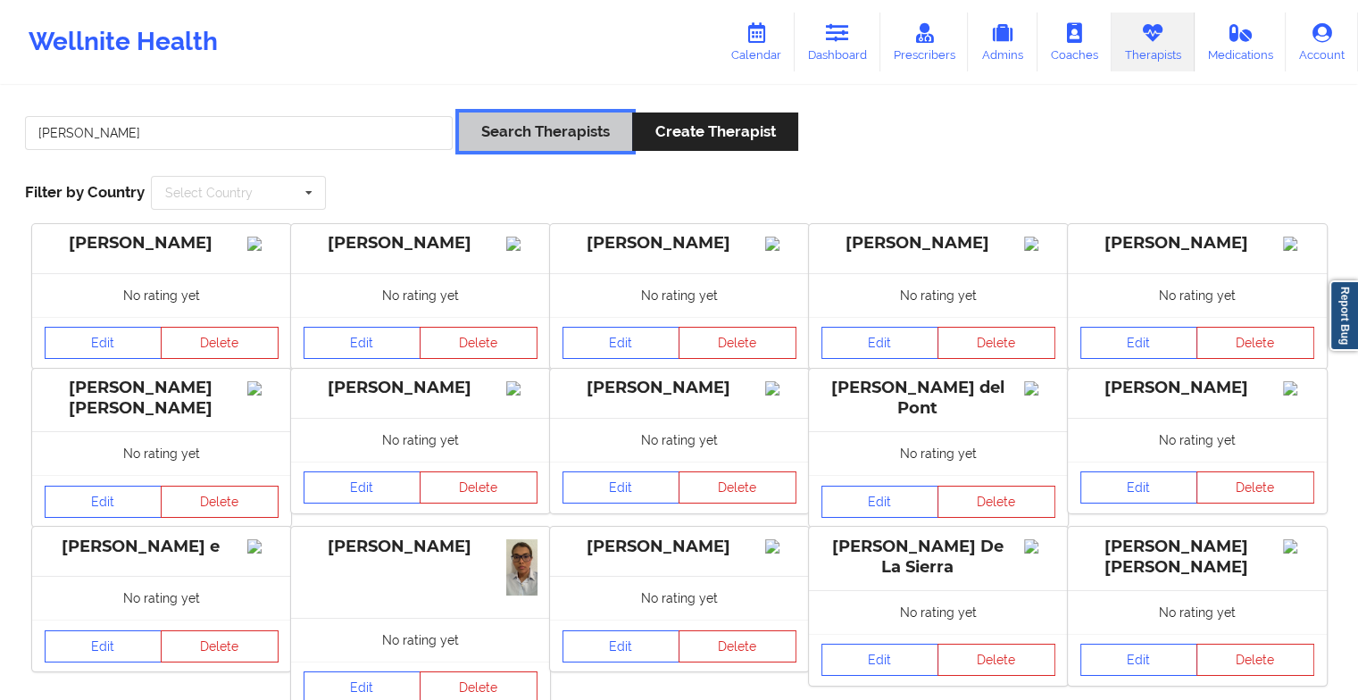
click at [523, 126] on button "Search Therapists" at bounding box center [545, 132] width 173 height 38
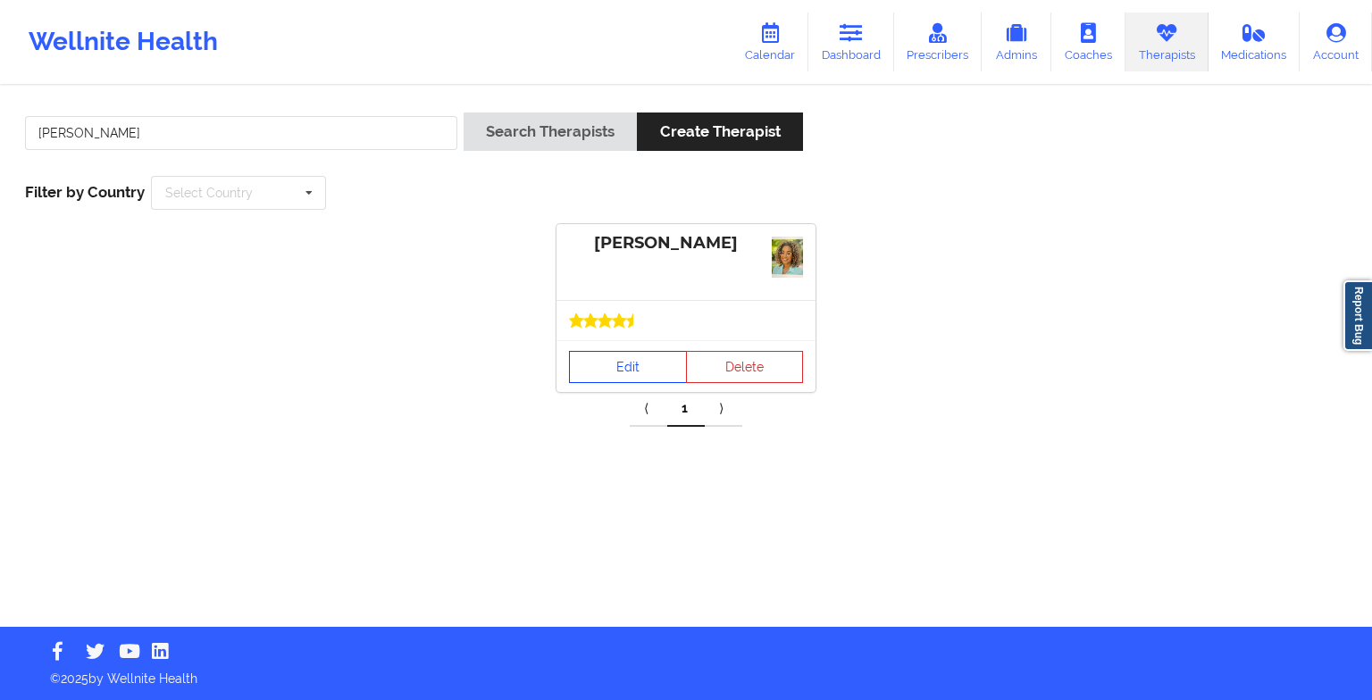
click at [643, 351] on link "Edit" at bounding box center [628, 367] width 118 height 32
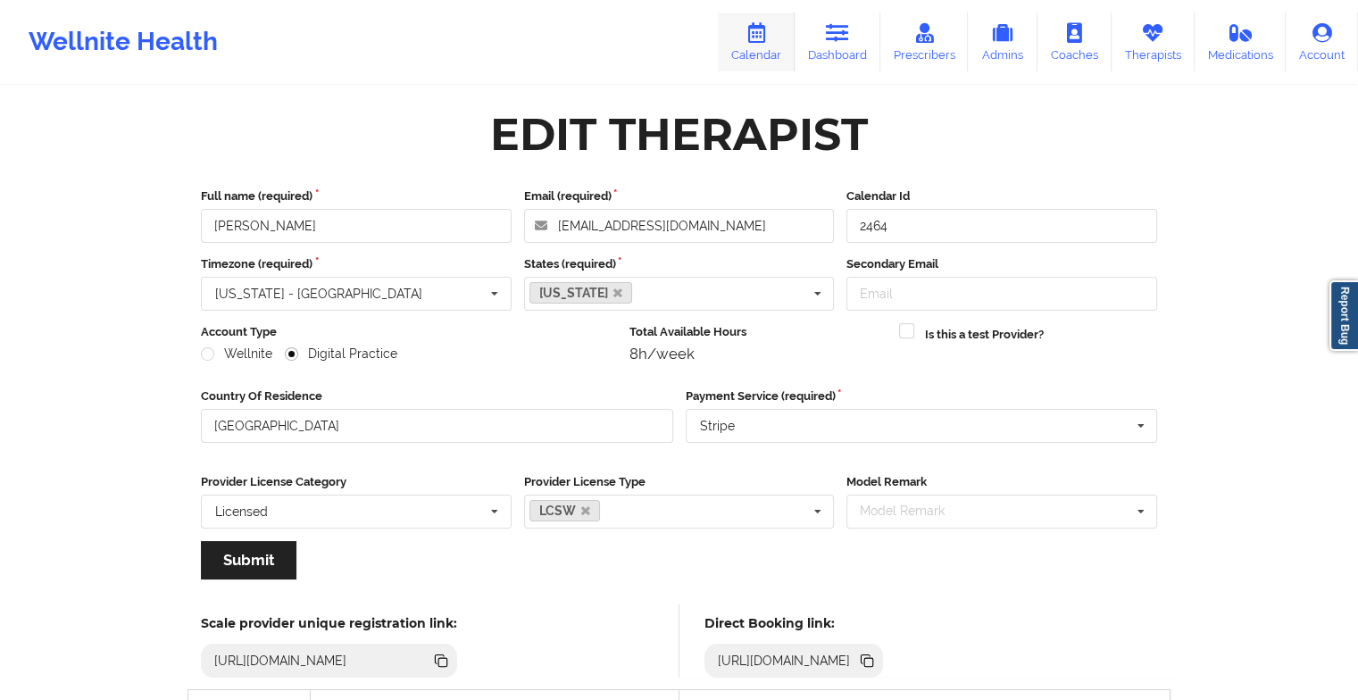
click at [782, 41] on link "Calendar" at bounding box center [756, 42] width 77 height 59
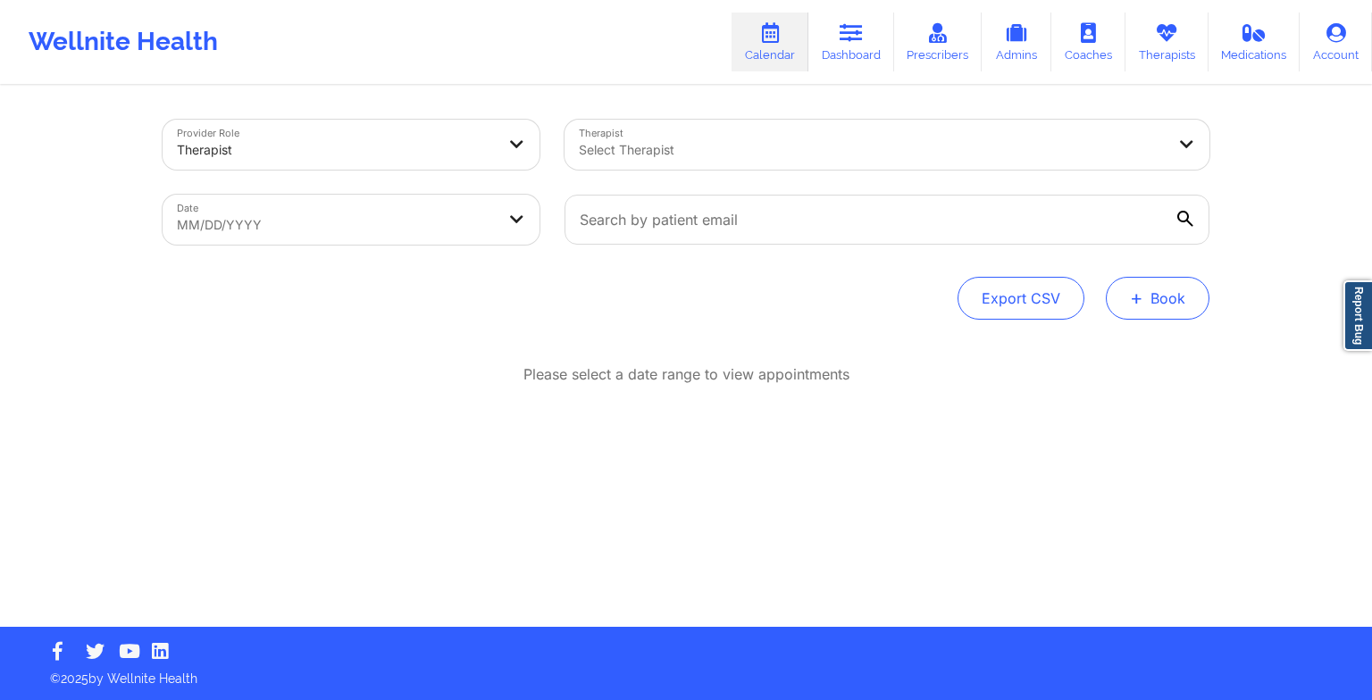
click at [1157, 294] on button "+ Book" at bounding box center [1158, 298] width 104 height 43
click at [1115, 359] on button "Therapy Session" at bounding box center [1127, 354] width 137 height 29
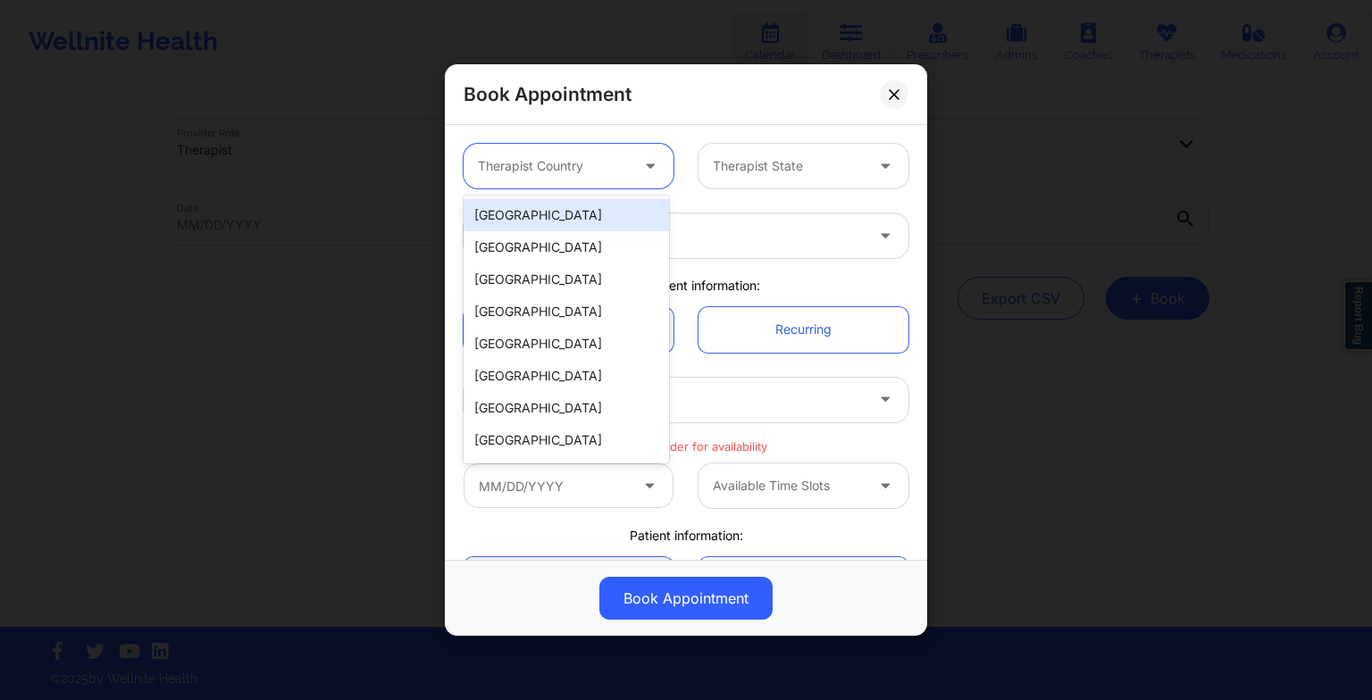
click at [598, 147] on div "Therapist Country" at bounding box center [547, 166] width 167 height 45
click at [582, 205] on div "[GEOGRAPHIC_DATA]" at bounding box center [566, 215] width 205 height 32
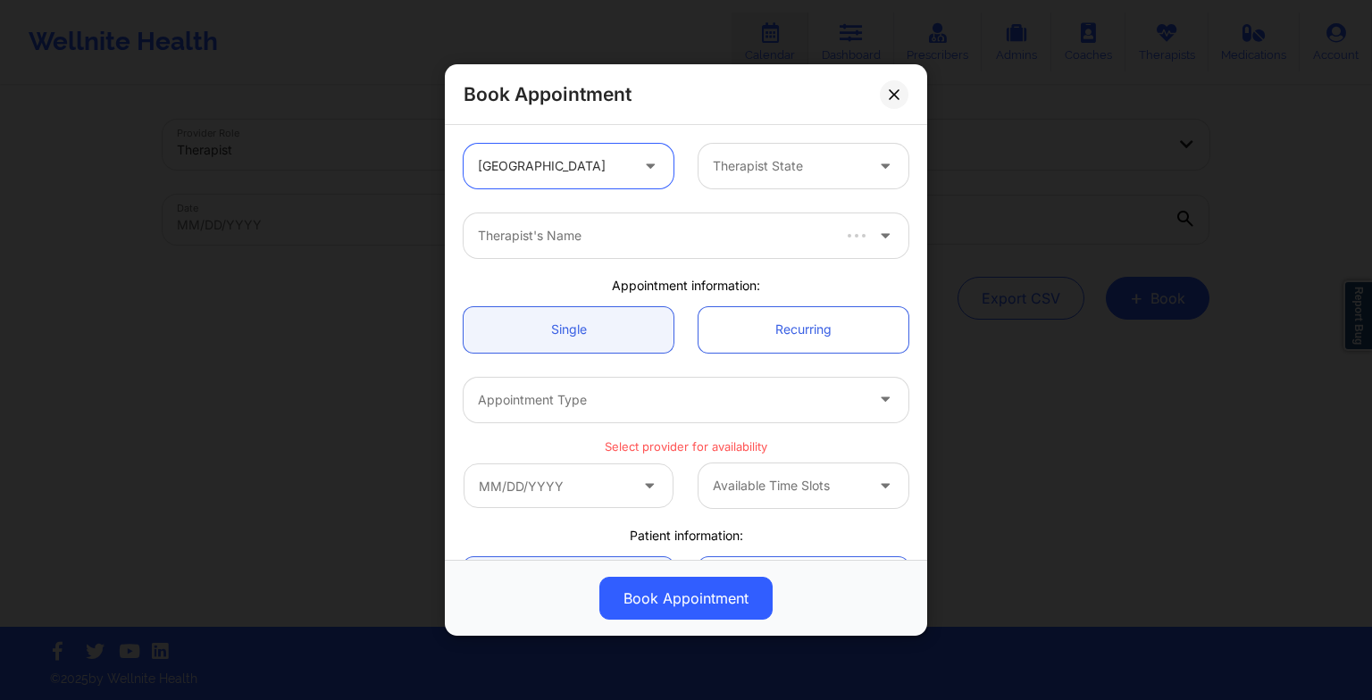
click at [729, 165] on div at bounding box center [788, 165] width 151 height 21
type input "flo"
click at [756, 221] on div "[US_STATE]" at bounding box center [796, 215] width 205 height 32
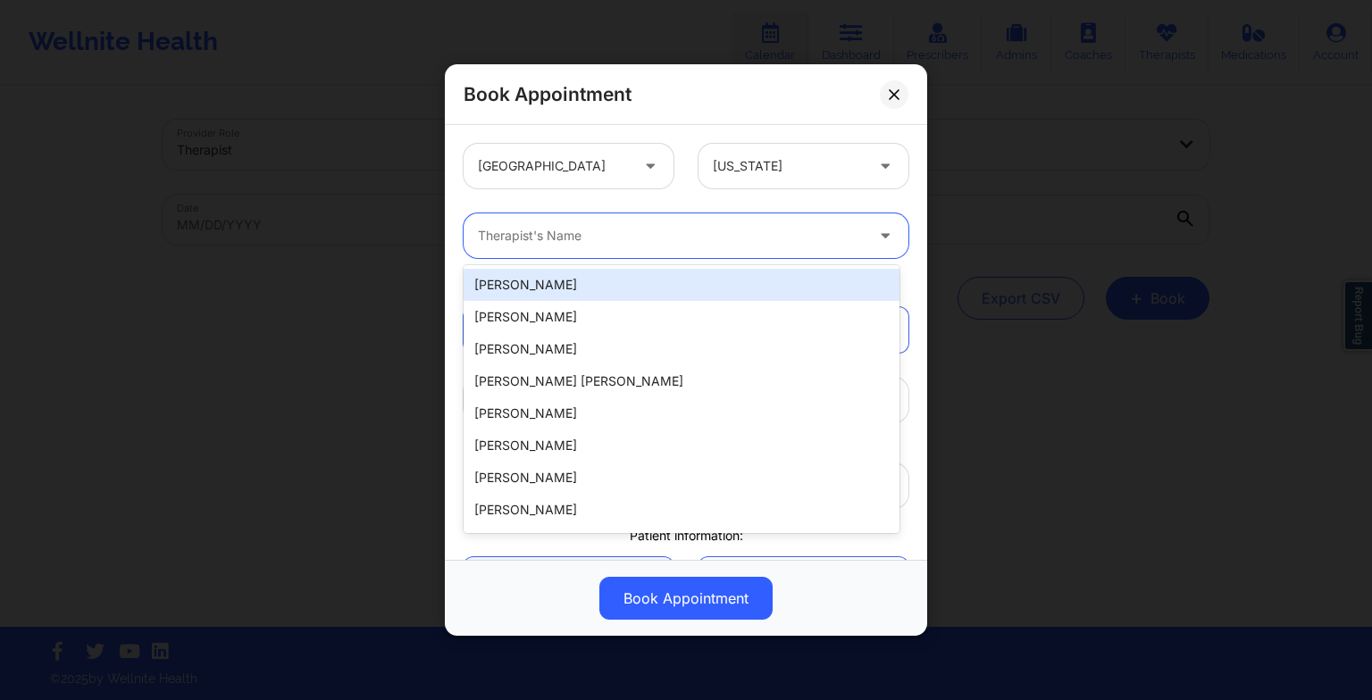
paste input "[PERSON_NAME]"
type input "[PERSON_NAME]"
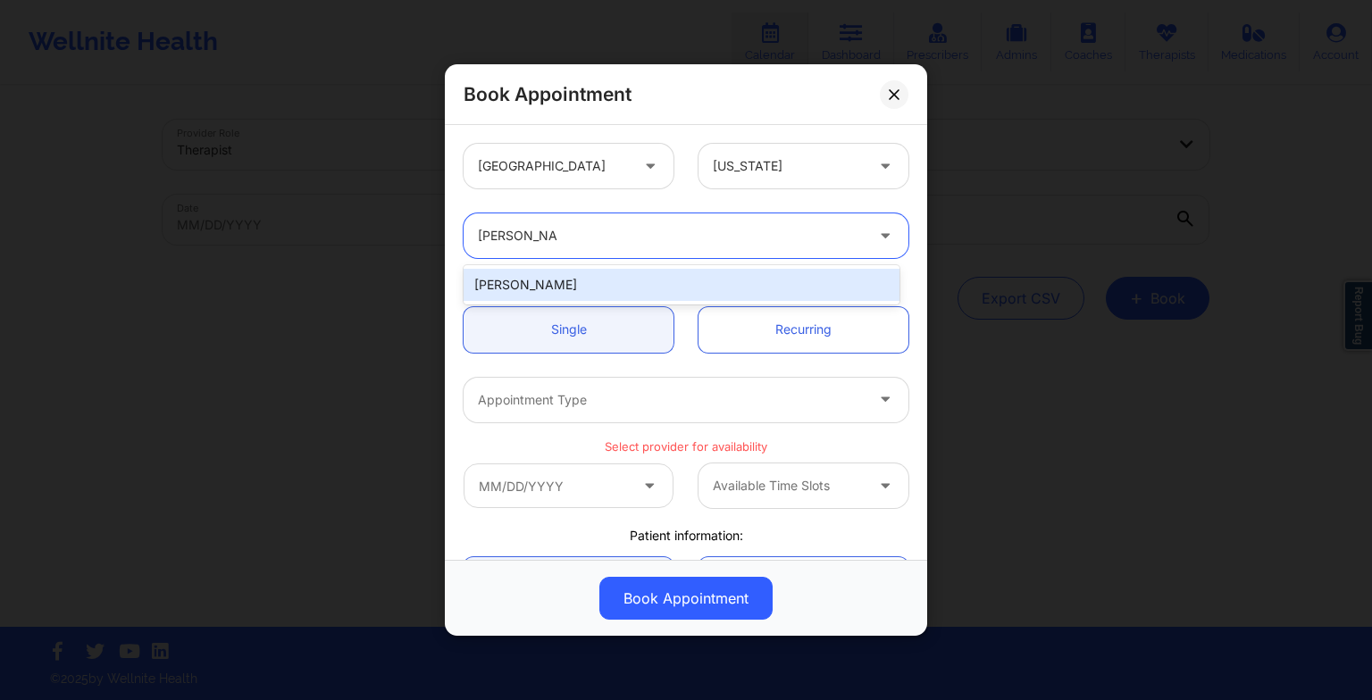
click at [579, 280] on div "[PERSON_NAME]" at bounding box center [682, 285] width 436 height 32
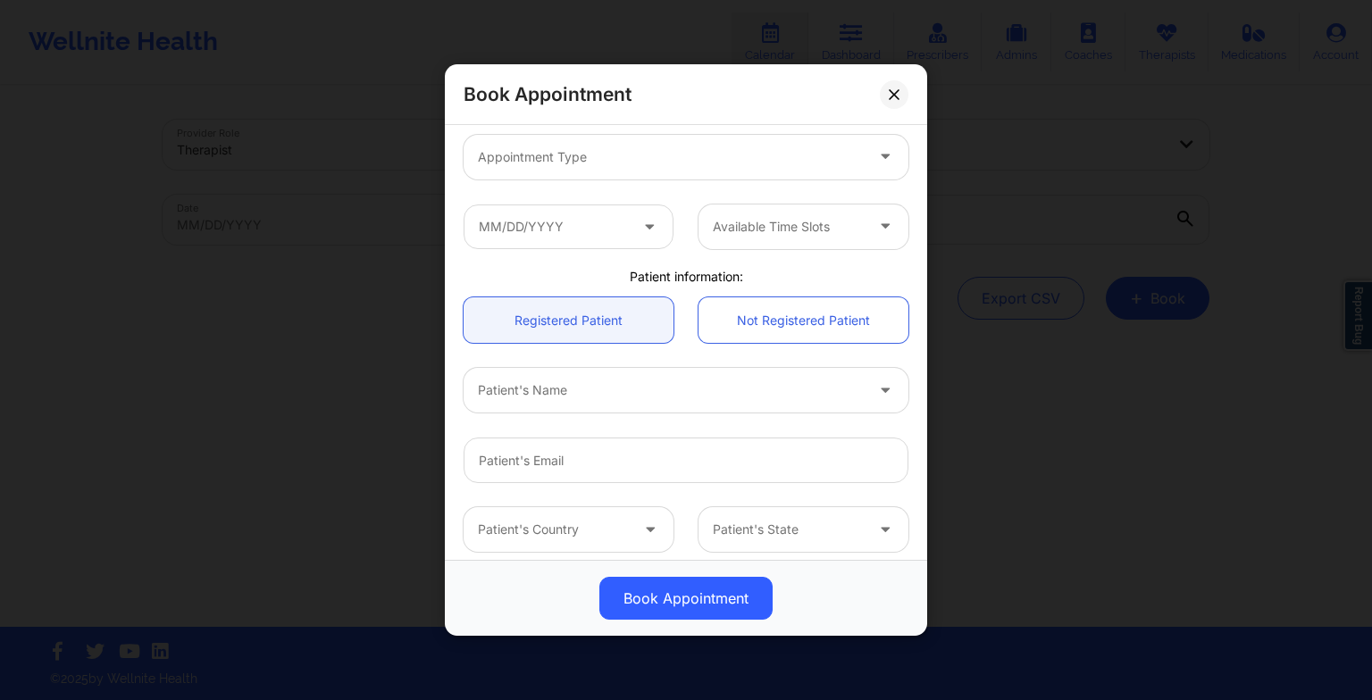
scroll to position [113, 0]
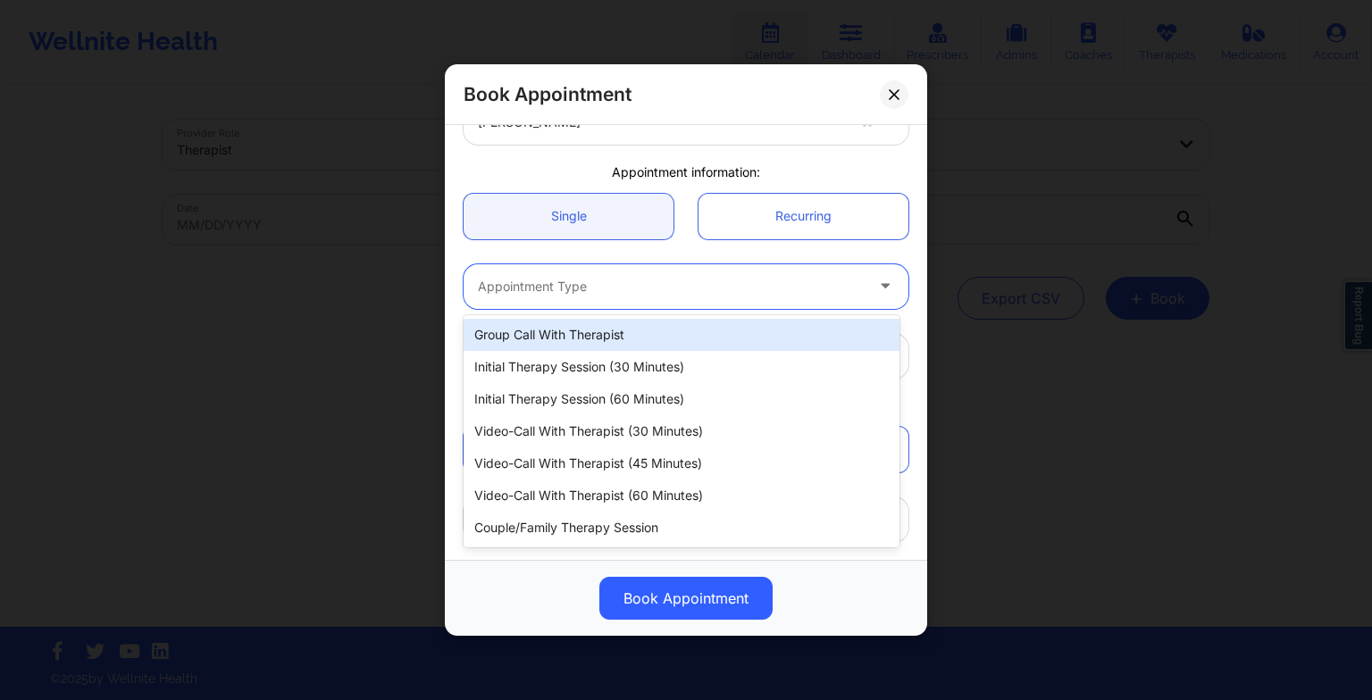
click at [579, 280] on div at bounding box center [671, 286] width 386 height 21
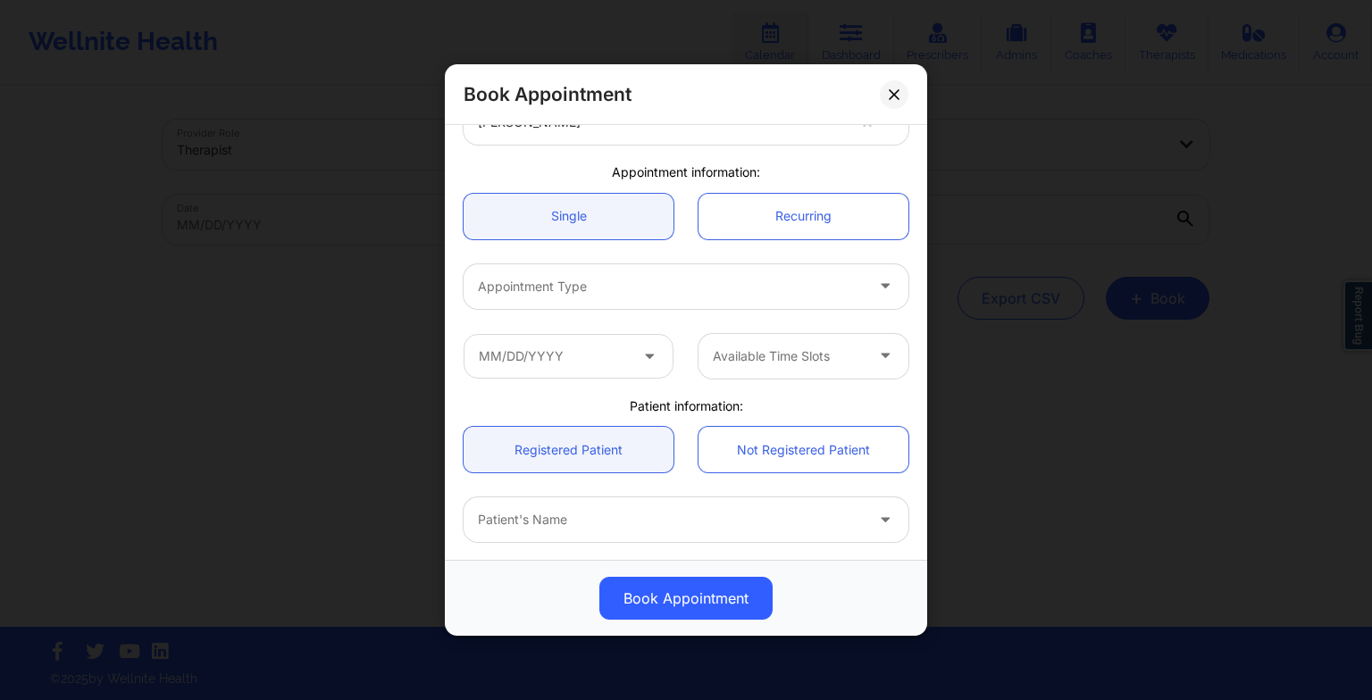
click at [588, 382] on div "Available Time Slots" at bounding box center [686, 357] width 470 height 70
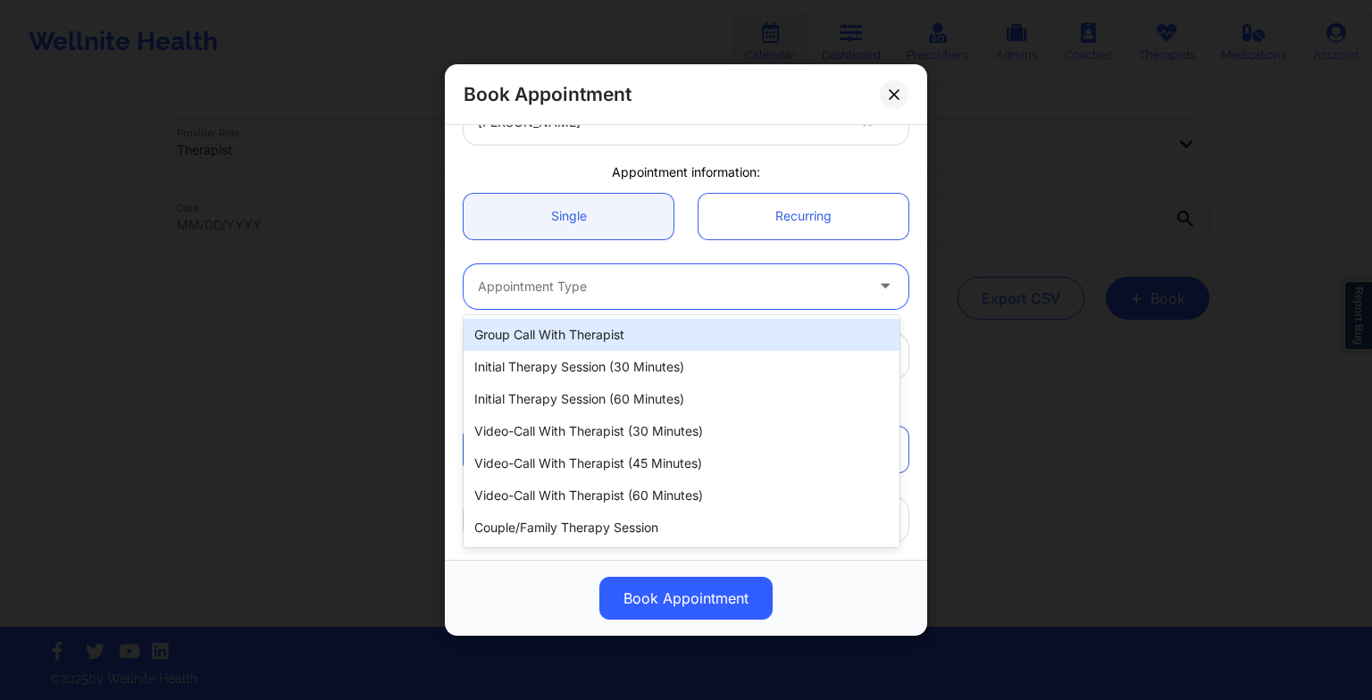
click at [534, 286] on div at bounding box center [671, 286] width 386 height 21
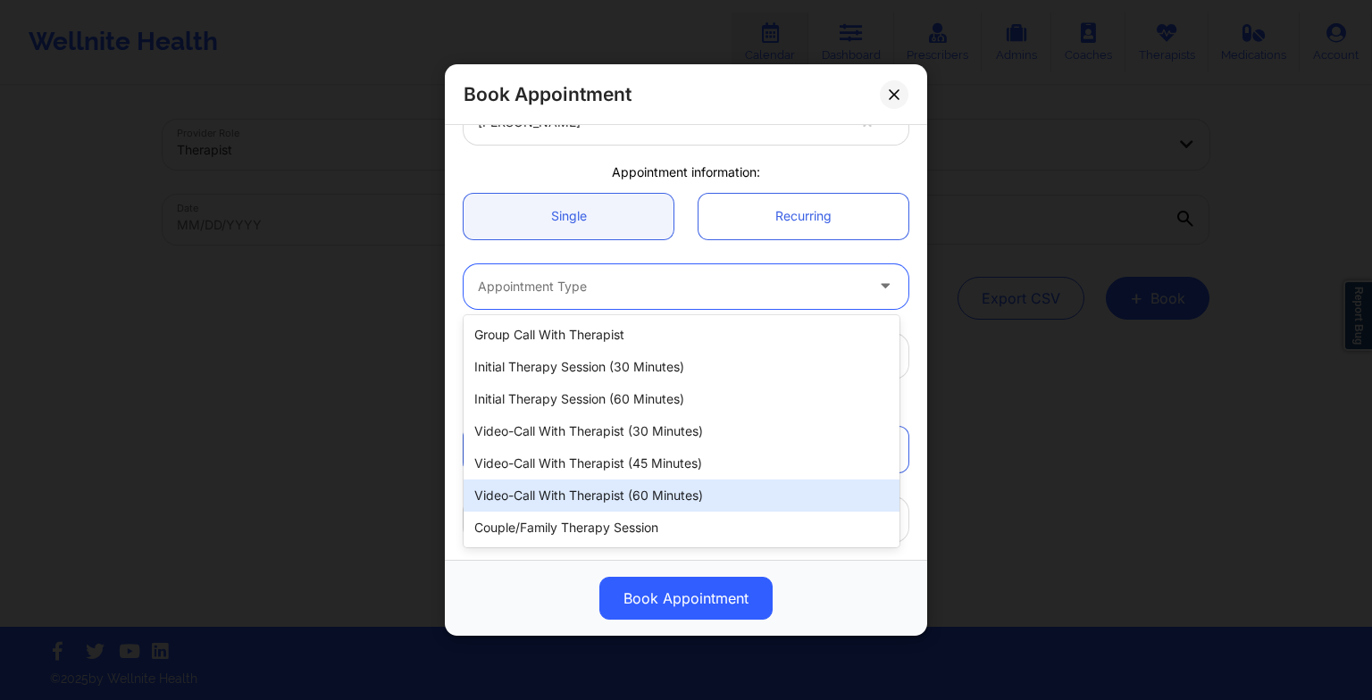
click at [579, 492] on div "Video-Call with Therapist (60 minutes)" at bounding box center [682, 496] width 436 height 32
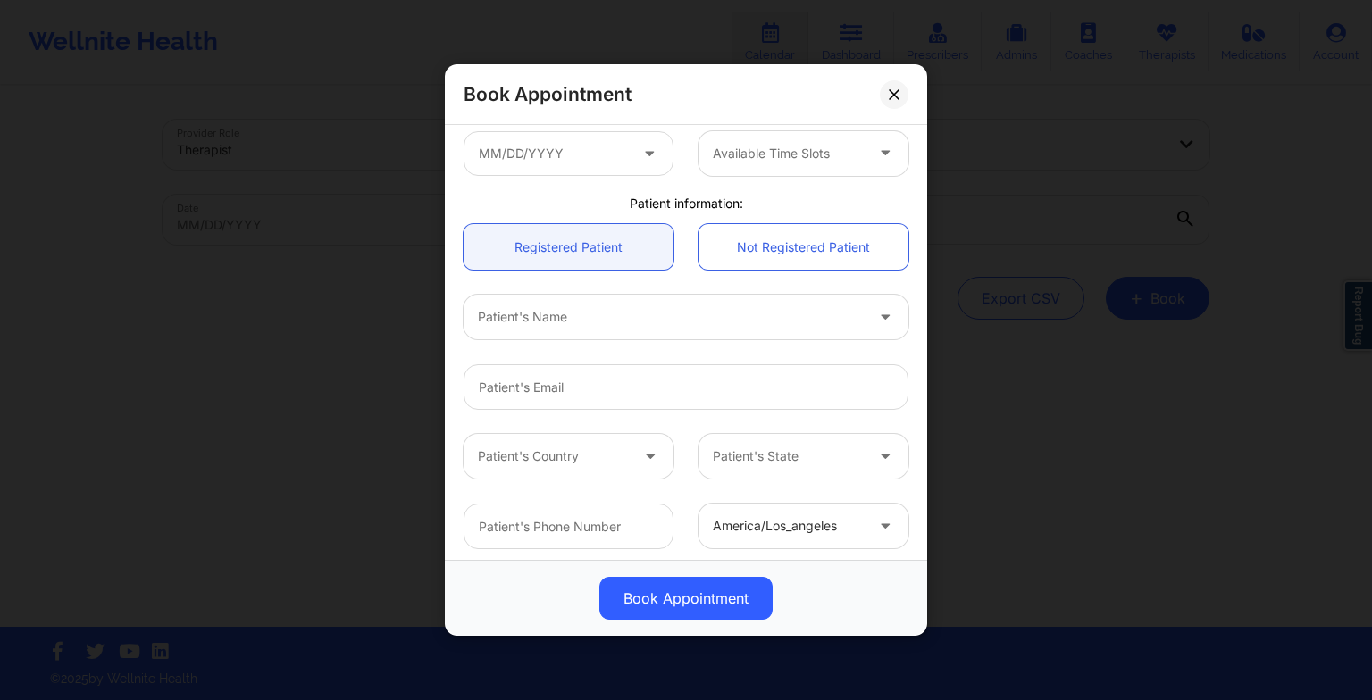
scroll to position [322, 0]
click at [504, 313] on div at bounding box center [671, 310] width 386 height 21
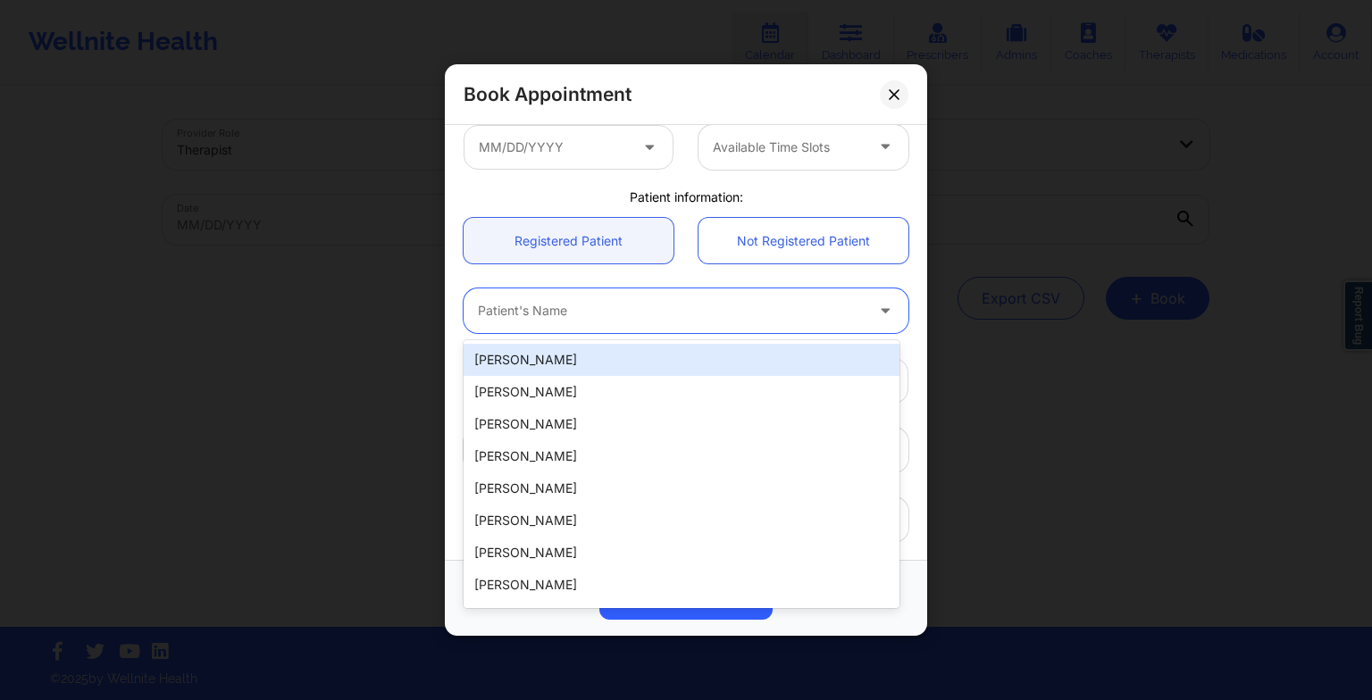
paste input "[PERSON_NAME]"
type input "[PERSON_NAME]"
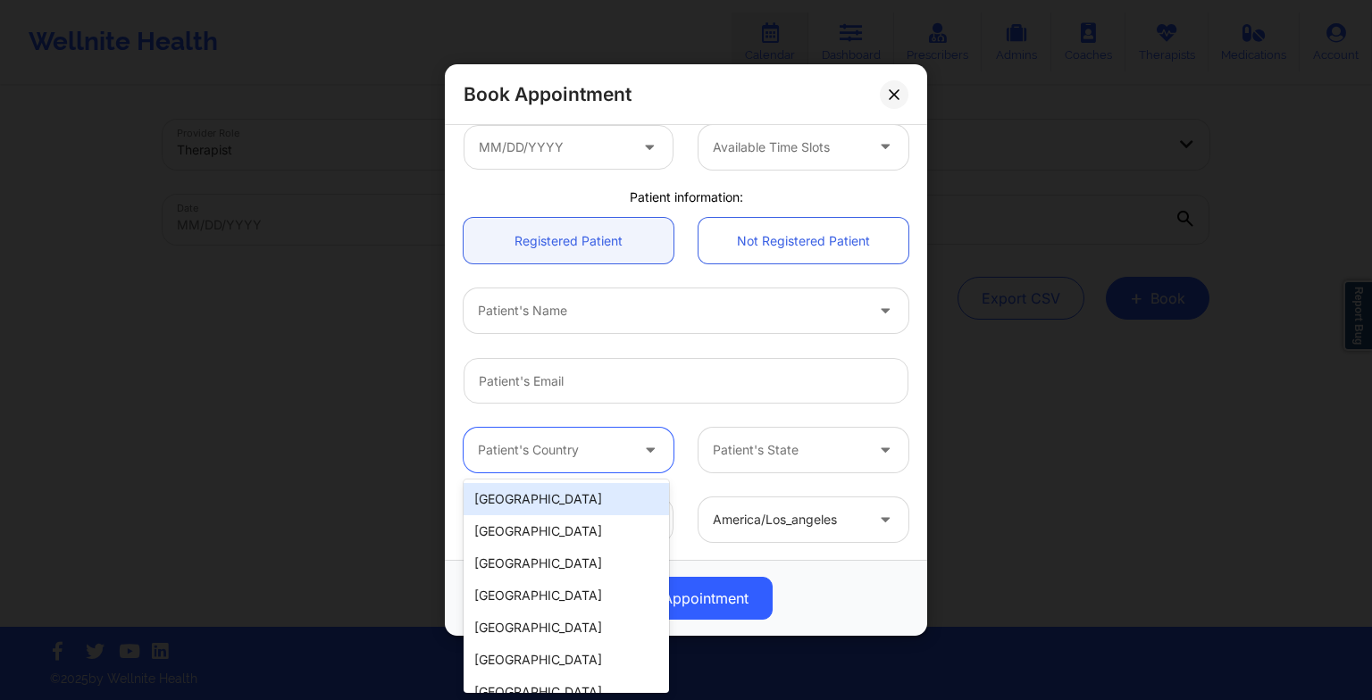
click at [520, 457] on div at bounding box center [553, 449] width 151 height 21
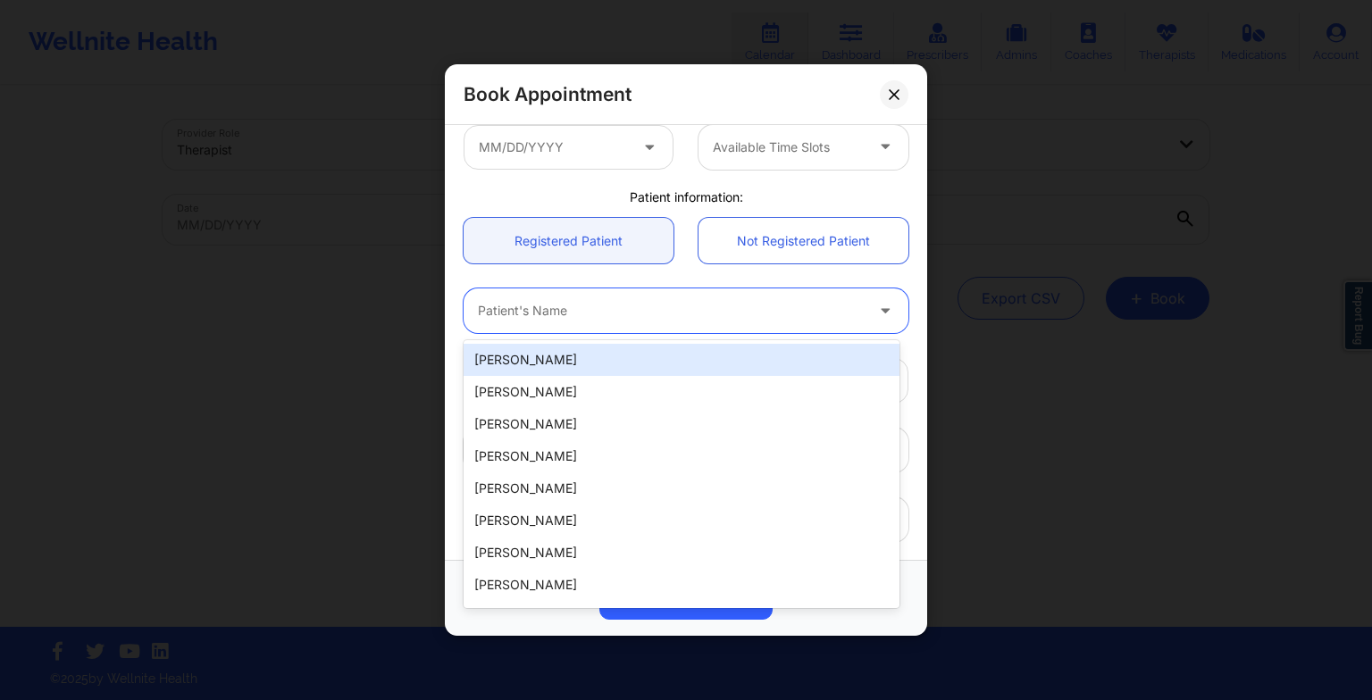
click at [518, 329] on div "Patient's Name" at bounding box center [665, 310] width 402 height 45
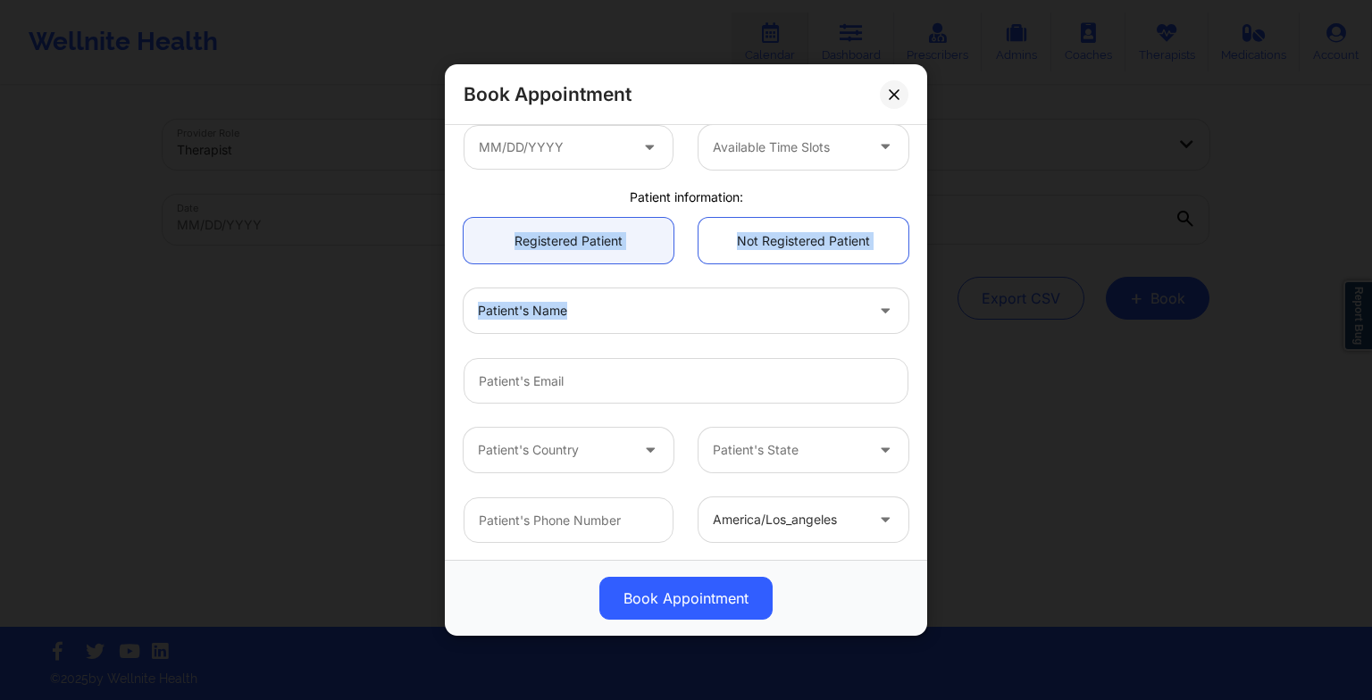
click at [480, 302] on div "United States [US_STATE] [PERSON_NAME] Appointment information: Single Recurrin…" at bounding box center [686, 182] width 470 height 746
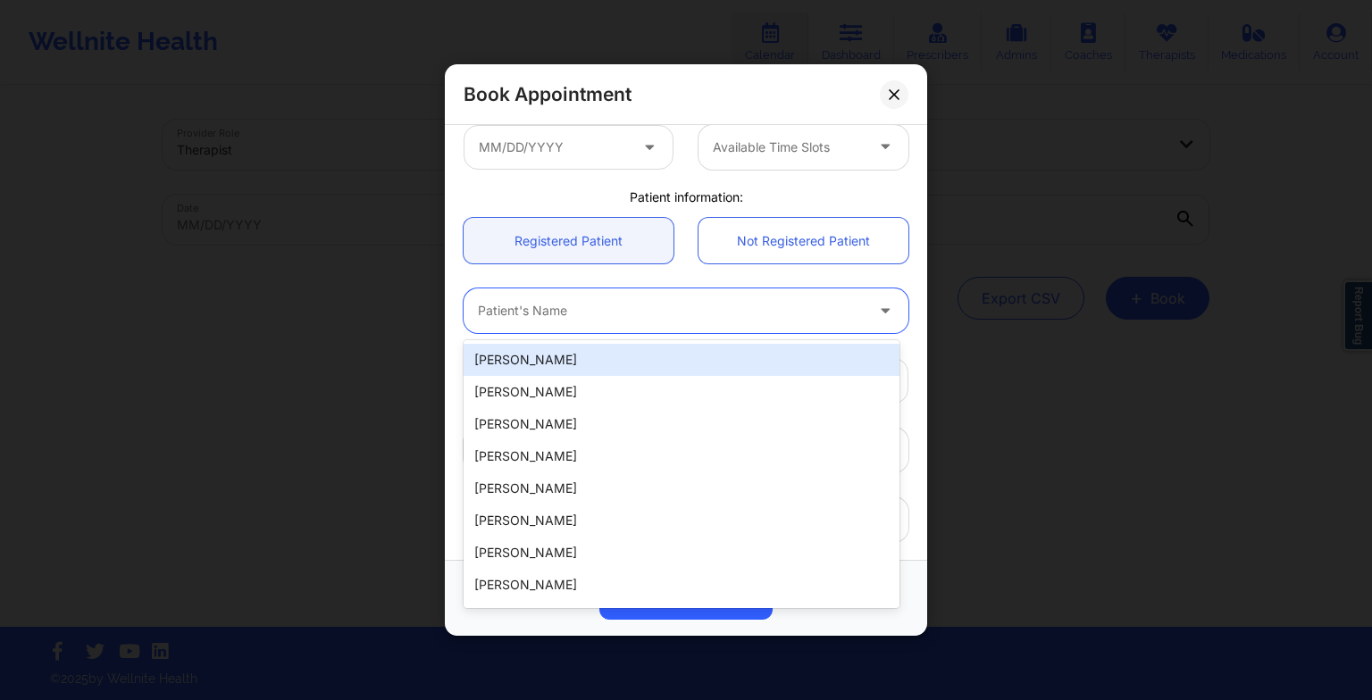
click at [480, 302] on input "text" at bounding box center [480, 311] width 4 height 18
paste input "[PERSON_NAME]"
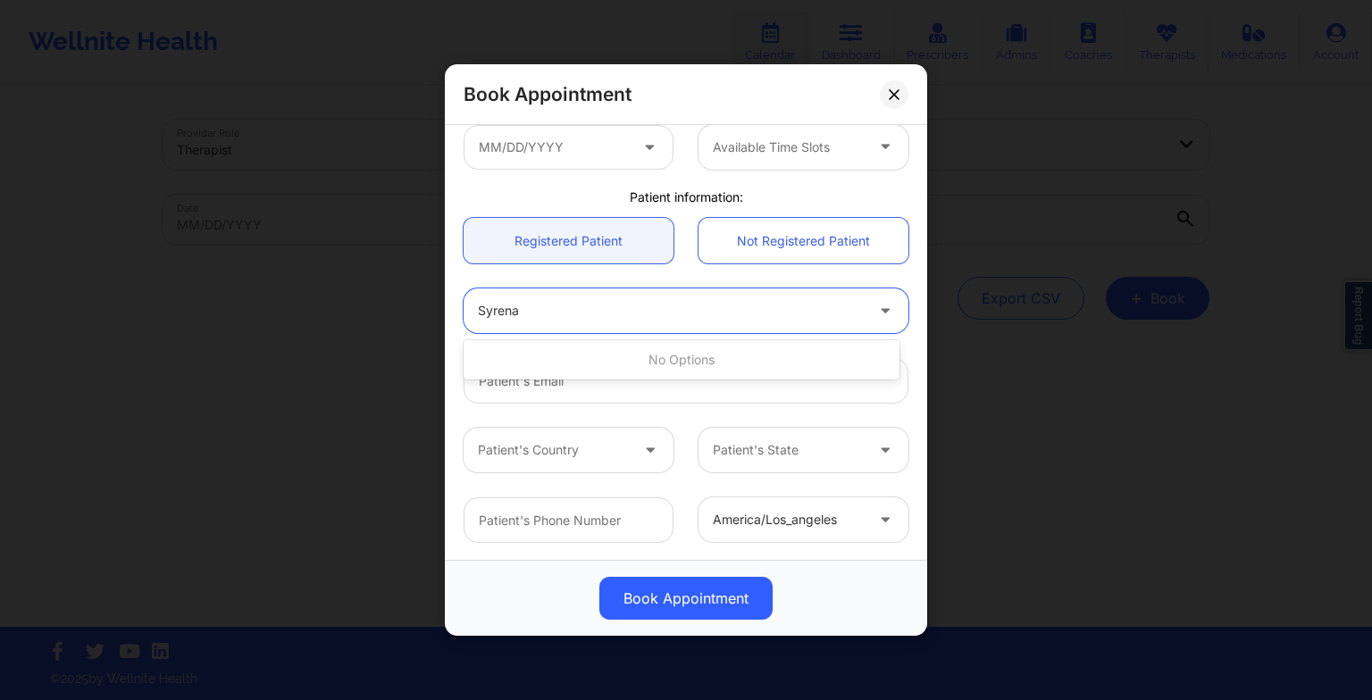
type input "Syrena"
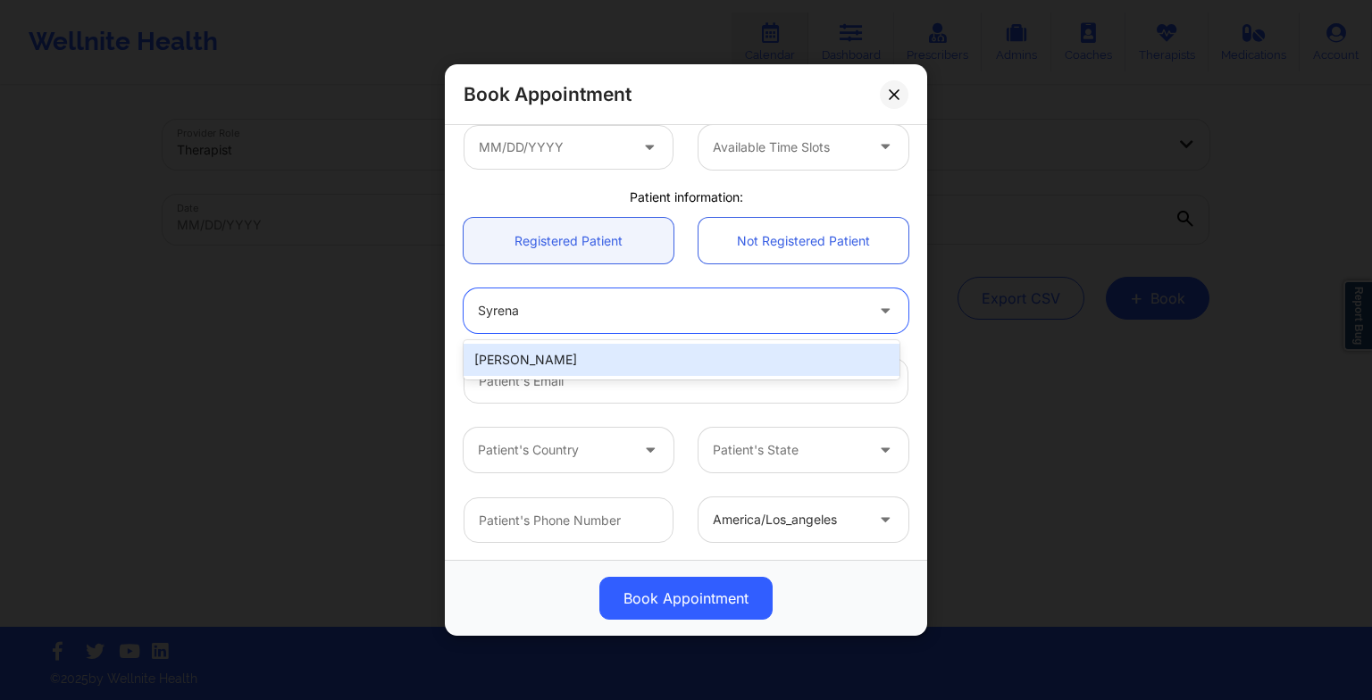
click at [583, 353] on div "[PERSON_NAME]" at bounding box center [682, 360] width 436 height 32
type input "[EMAIL_ADDRESS][DOMAIN_NAME]"
type input "[PHONE_NUMBER]"
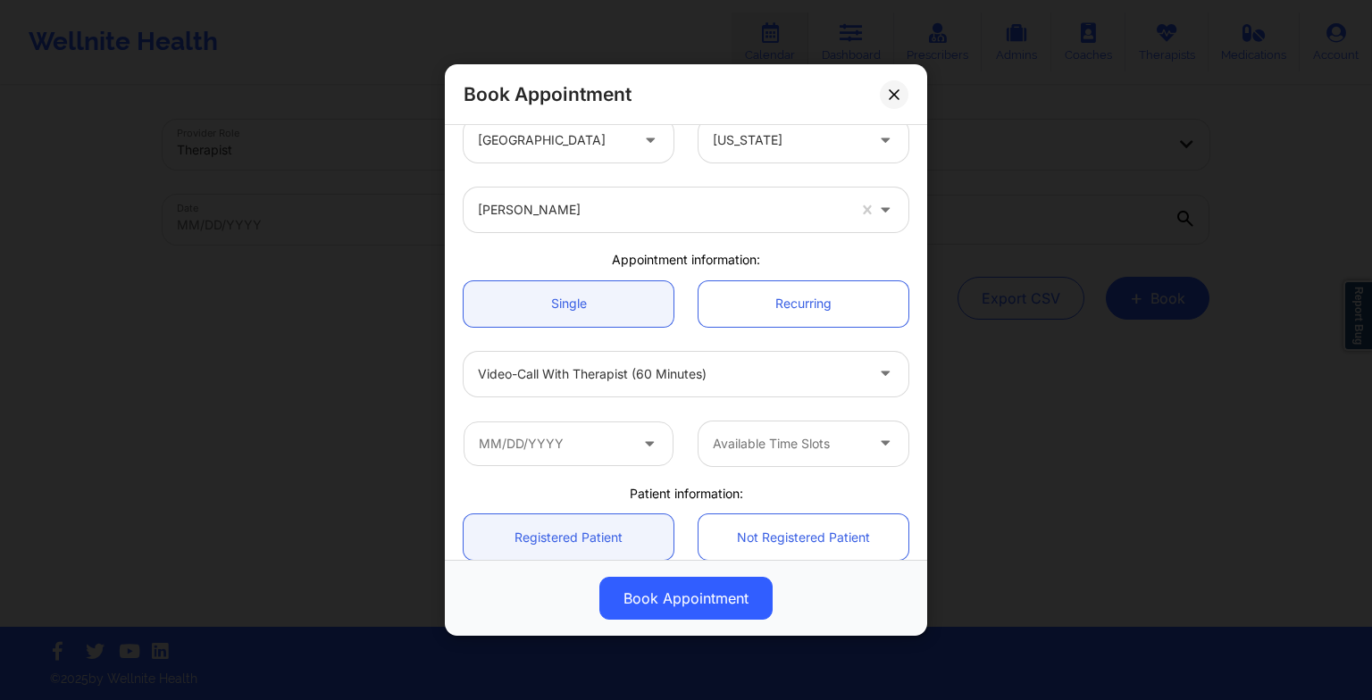
scroll to position [130, 0]
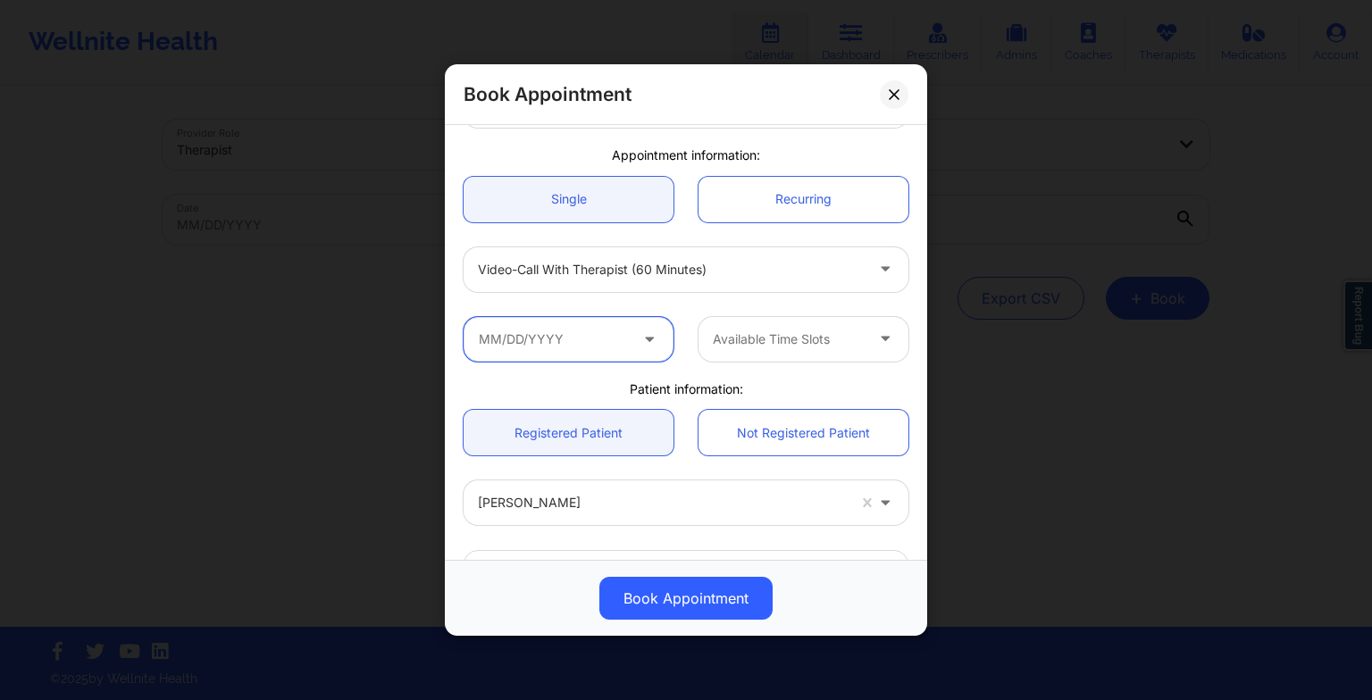
click at [535, 334] on input "text" at bounding box center [569, 339] width 210 height 45
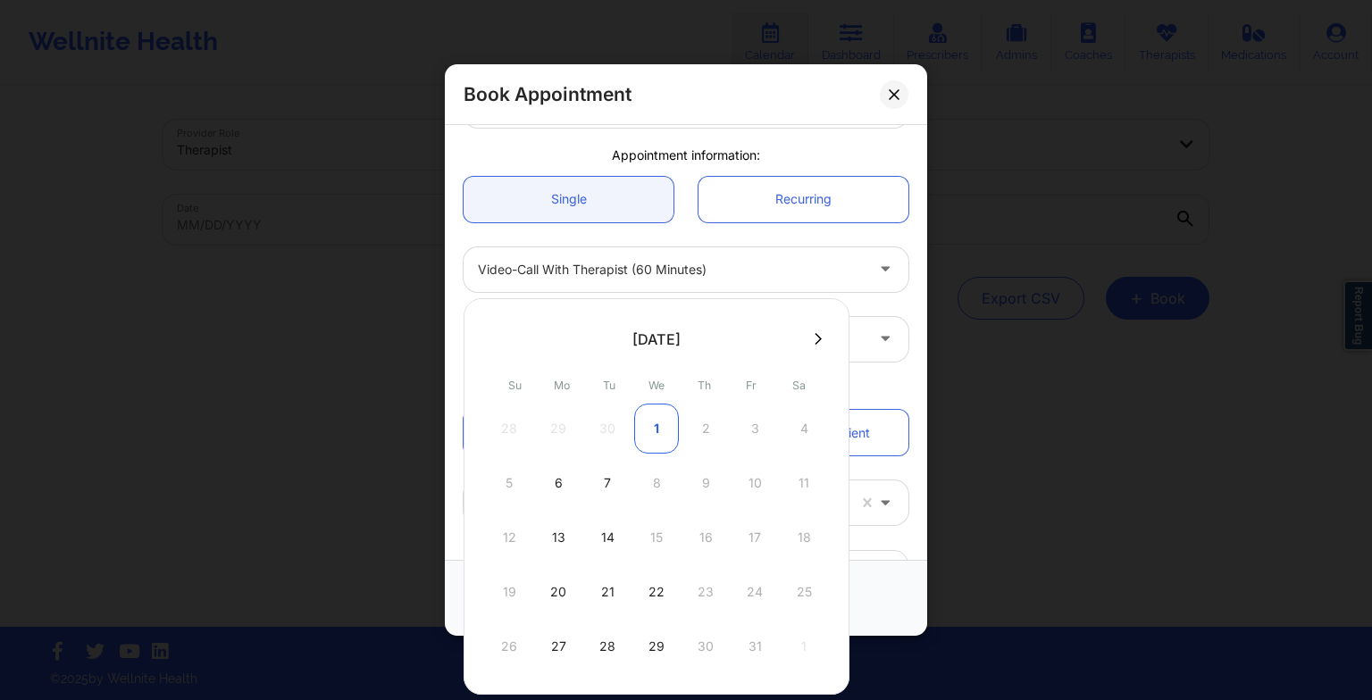
click at [659, 445] on div "1" at bounding box center [656, 429] width 45 height 50
type input "[DATE]"
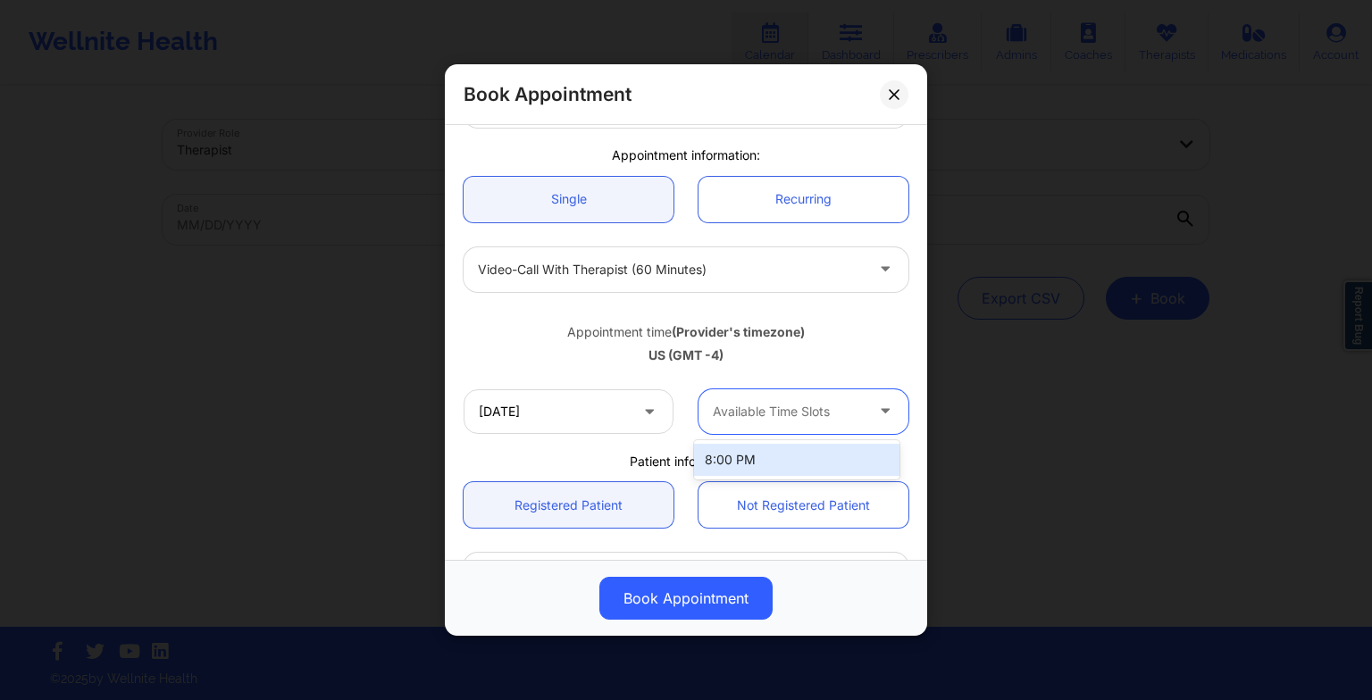
click at [721, 412] on div at bounding box center [788, 411] width 151 height 21
click at [758, 470] on div "8:00 PM" at bounding box center [796, 460] width 205 height 32
click at [823, 414] on div at bounding box center [788, 411] width 151 height 21
click at [823, 461] on div "8:00 PM" at bounding box center [796, 460] width 205 height 32
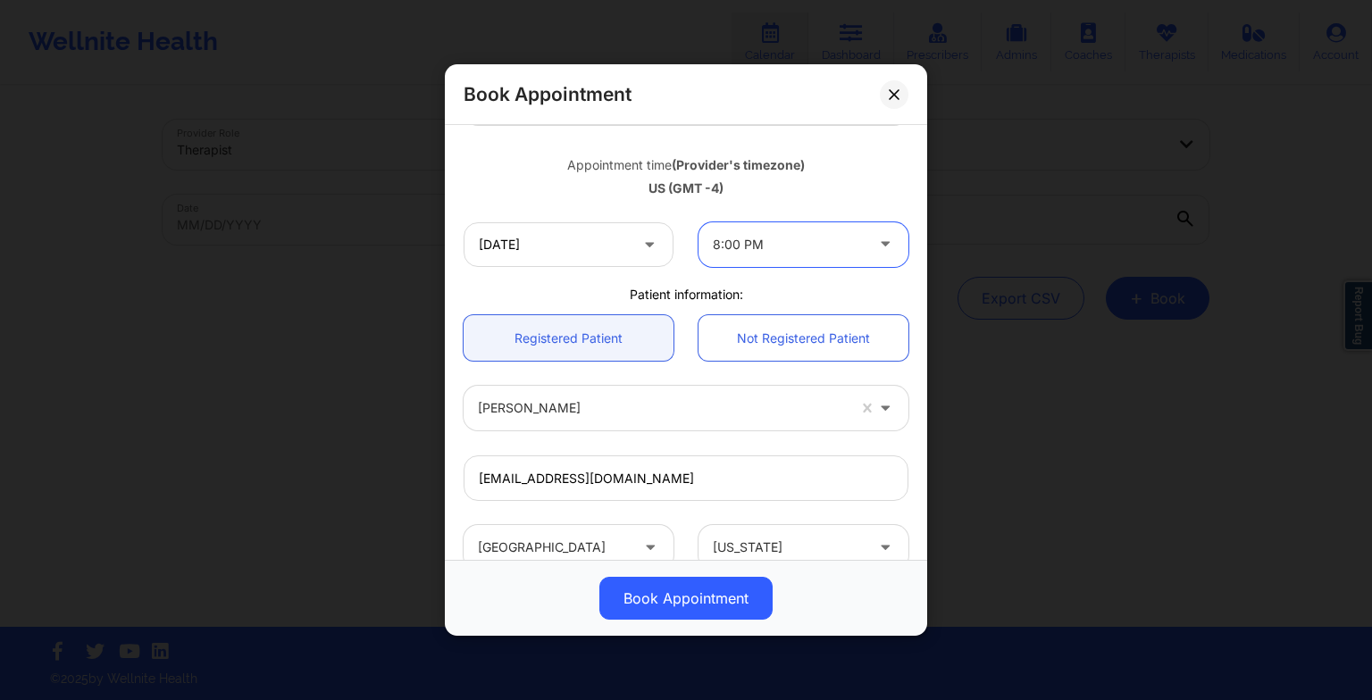
scroll to position [308, 0]
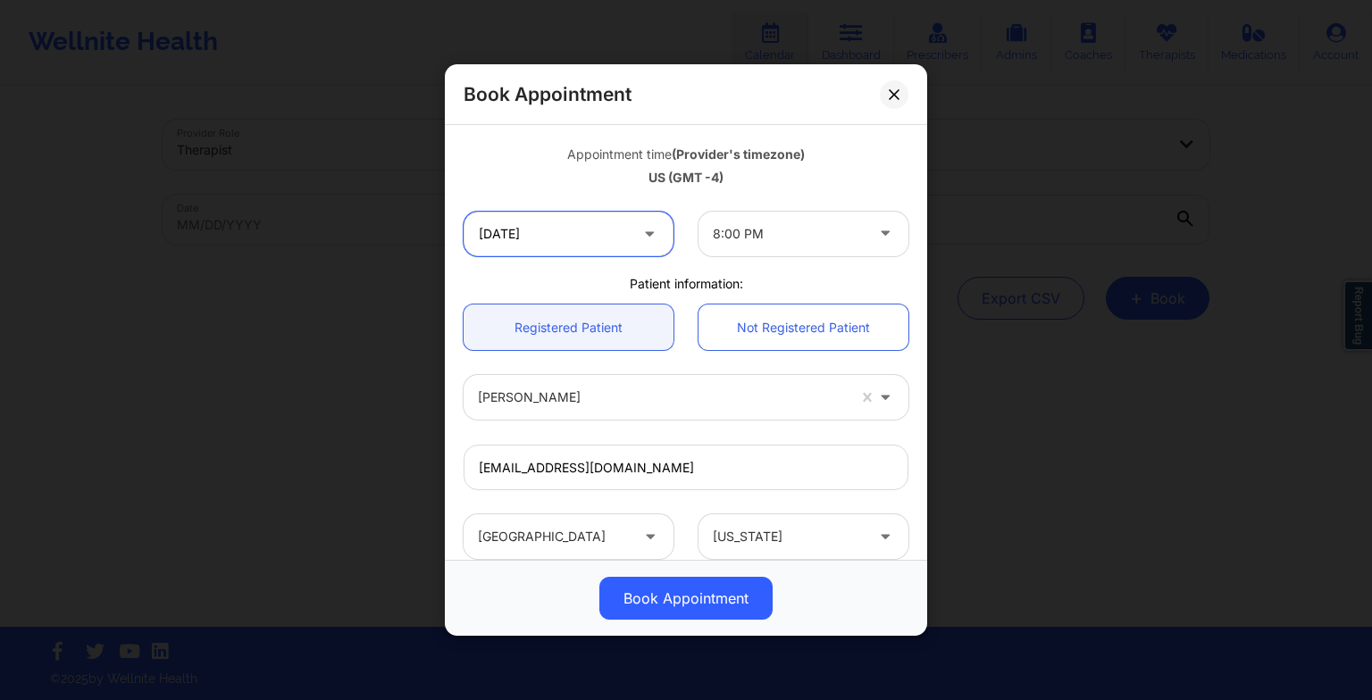
click at [588, 247] on input "[DATE]" at bounding box center [569, 234] width 210 height 45
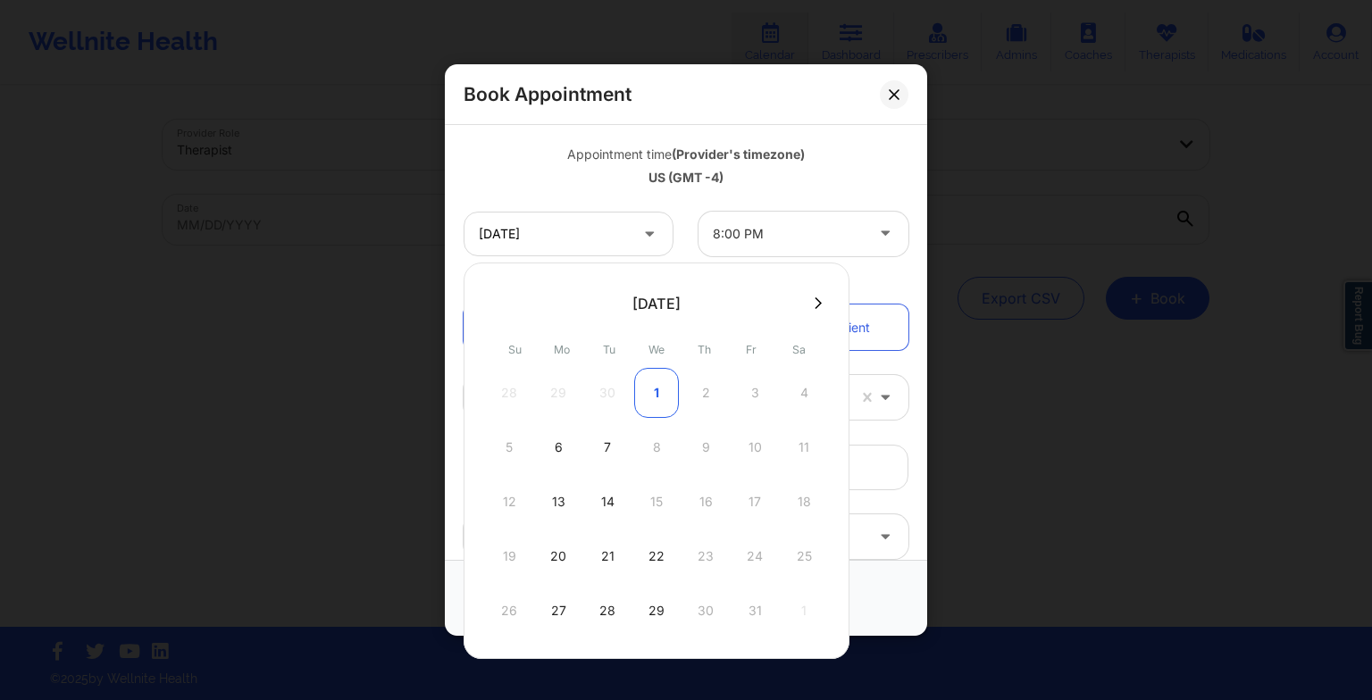
click at [643, 393] on div "1" at bounding box center [656, 393] width 45 height 50
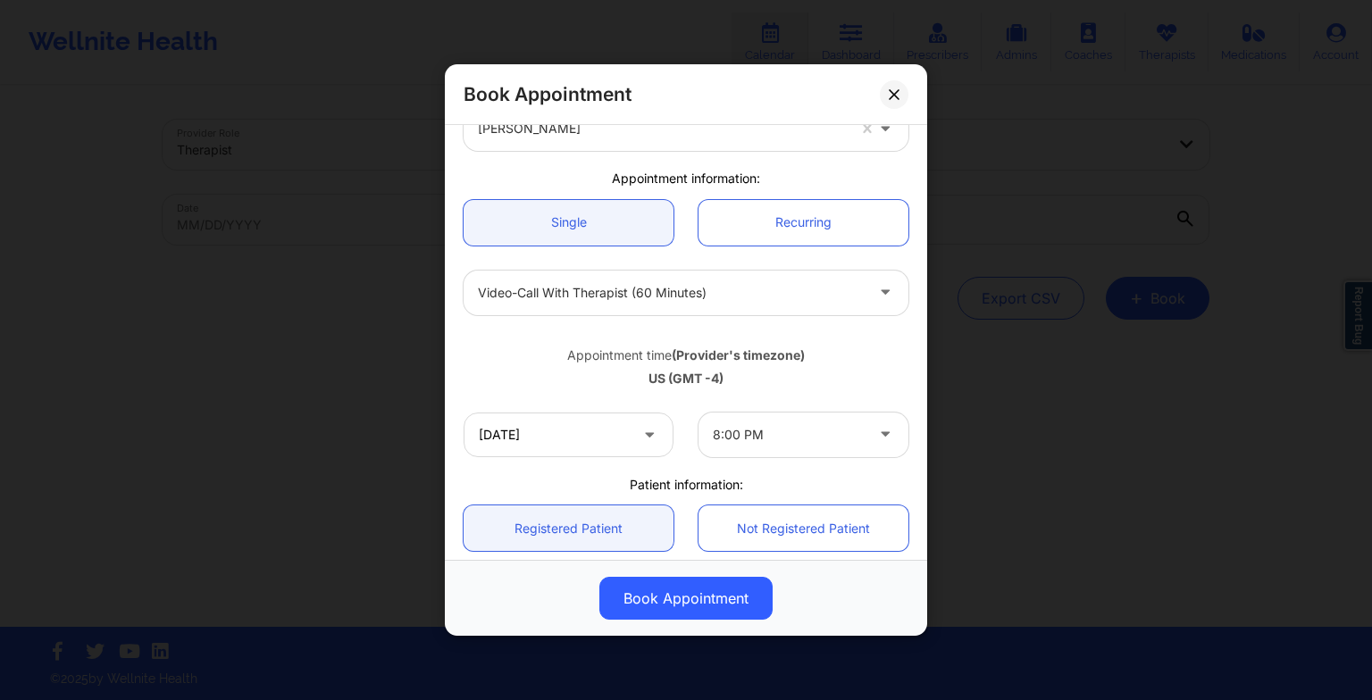
scroll to position [113, 0]
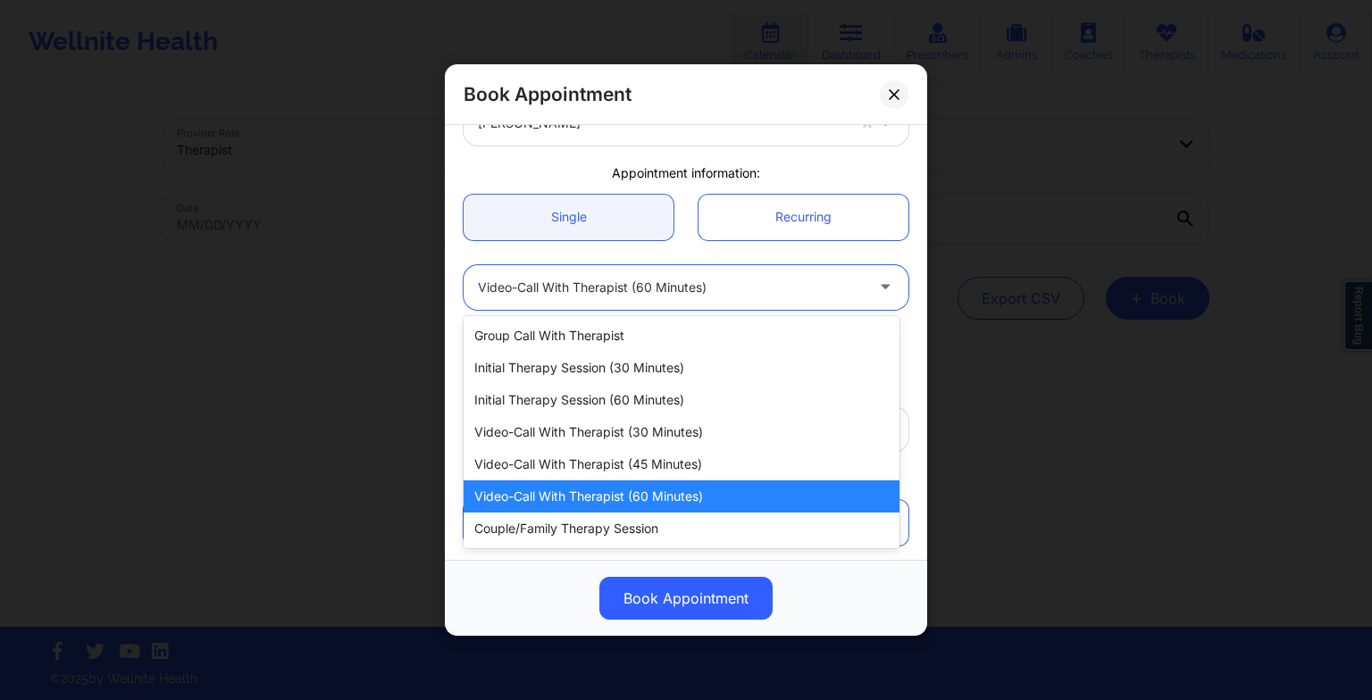
click at [547, 296] on div at bounding box center [671, 287] width 386 height 21
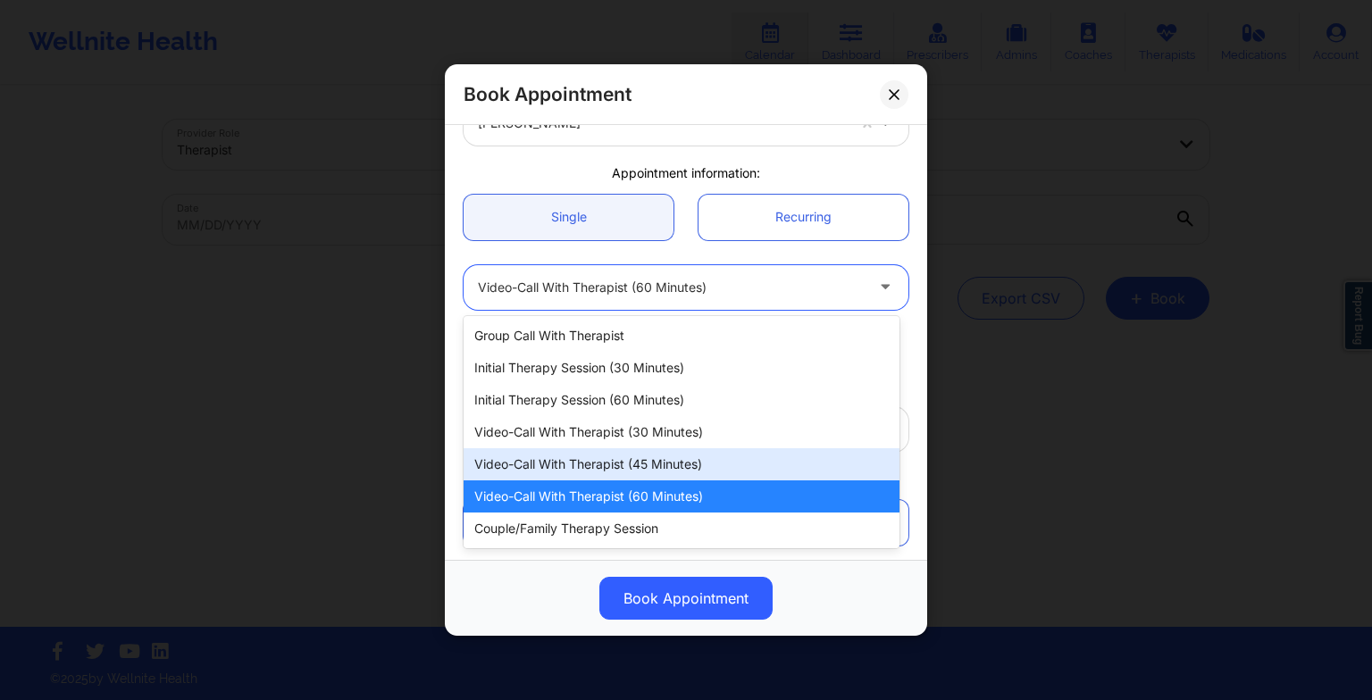
click at [594, 459] on div "Video-Call with Therapist (45 minutes)" at bounding box center [682, 464] width 436 height 32
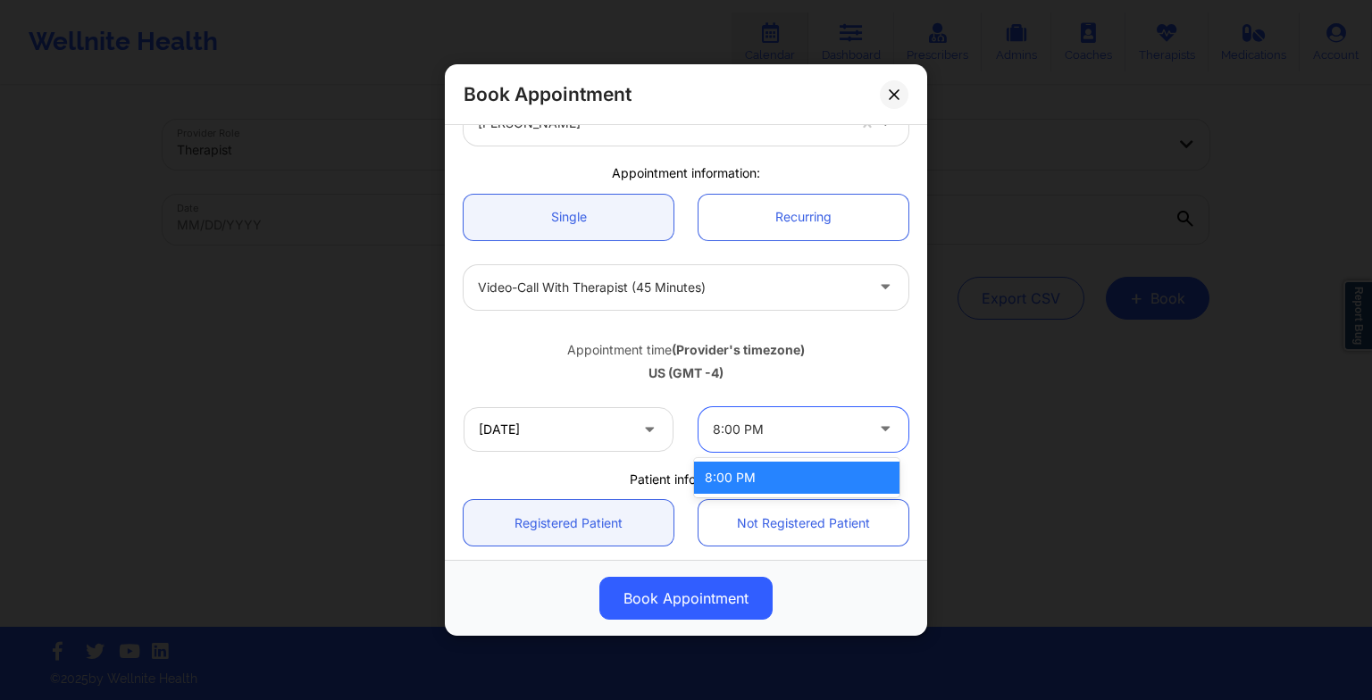
click at [701, 418] on div "8:00 PM" at bounding box center [781, 429] width 167 height 45
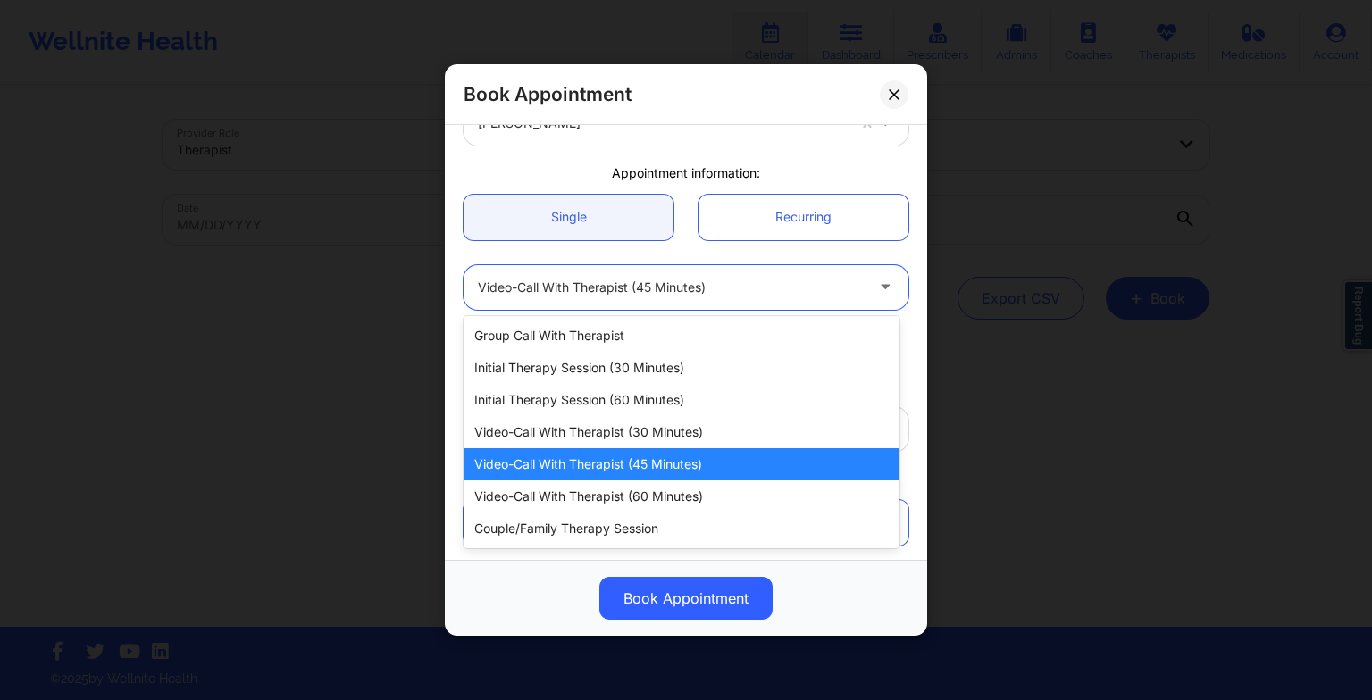
click at [622, 265] on div "Video-Call with Therapist (45 minutes)" at bounding box center [671, 287] width 386 height 45
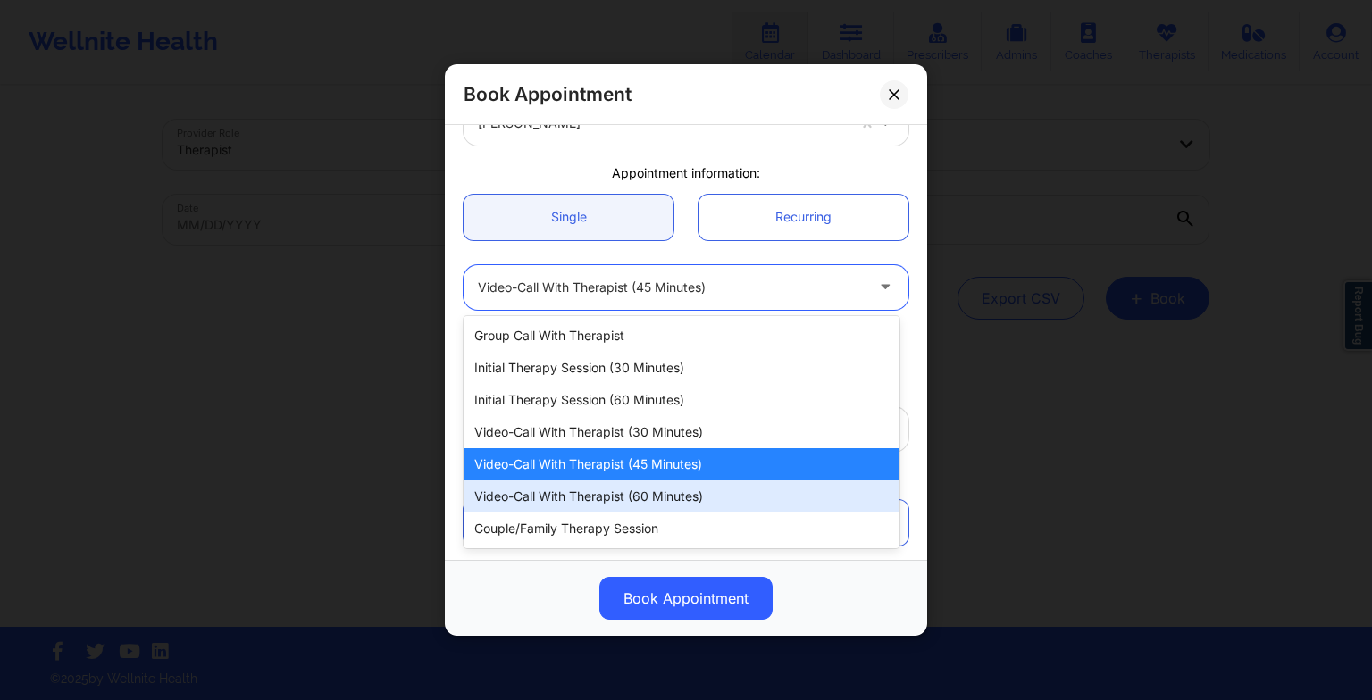
click at [603, 498] on div "Video-Call with Therapist (60 minutes)" at bounding box center [682, 497] width 436 height 32
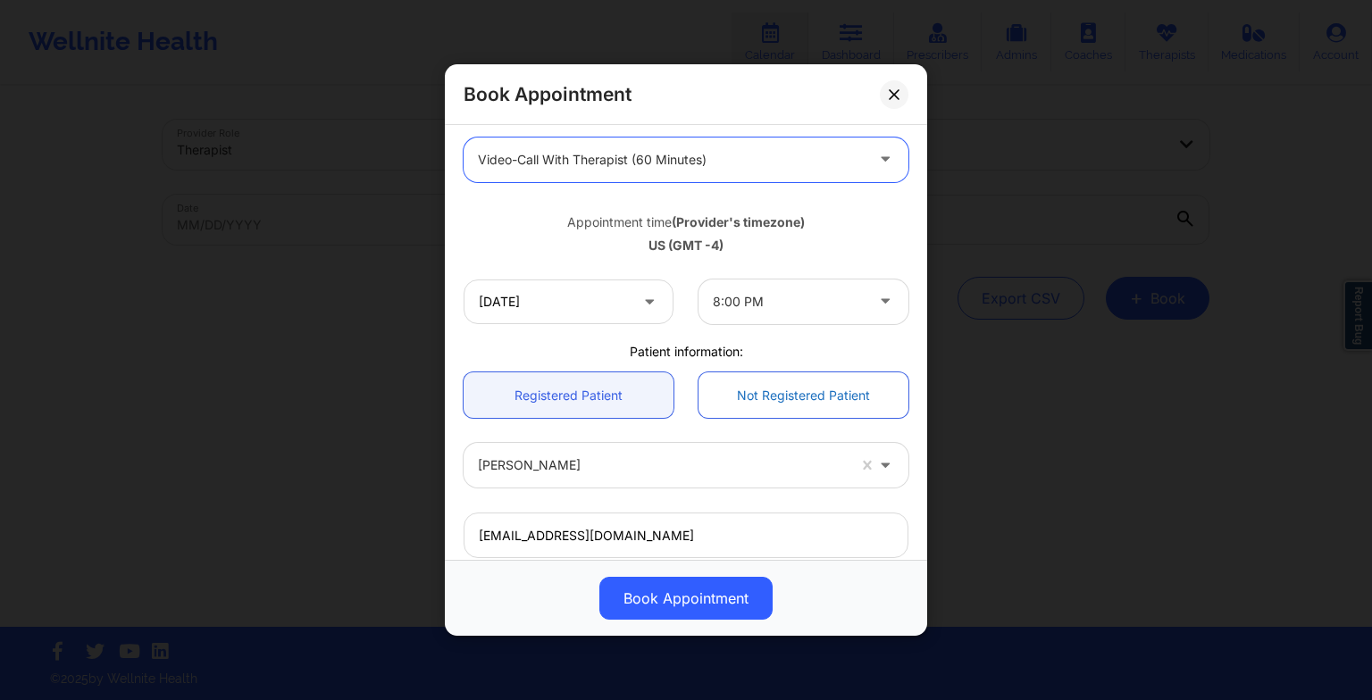
scroll to position [492, 0]
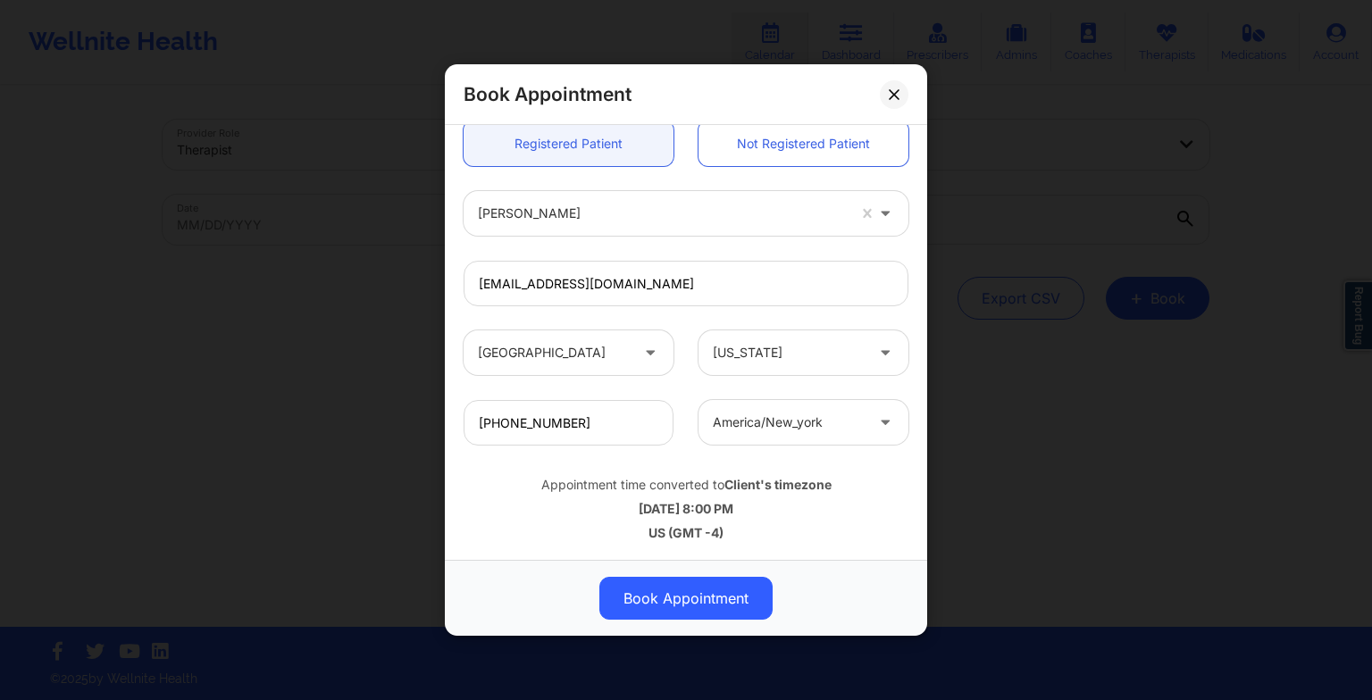
click at [980, 430] on div "Book Appointment [GEOGRAPHIC_DATA] [US_STATE] [PERSON_NAME] Appointment informa…" at bounding box center [686, 350] width 1372 height 700
